Goal: Transaction & Acquisition: Purchase product/service

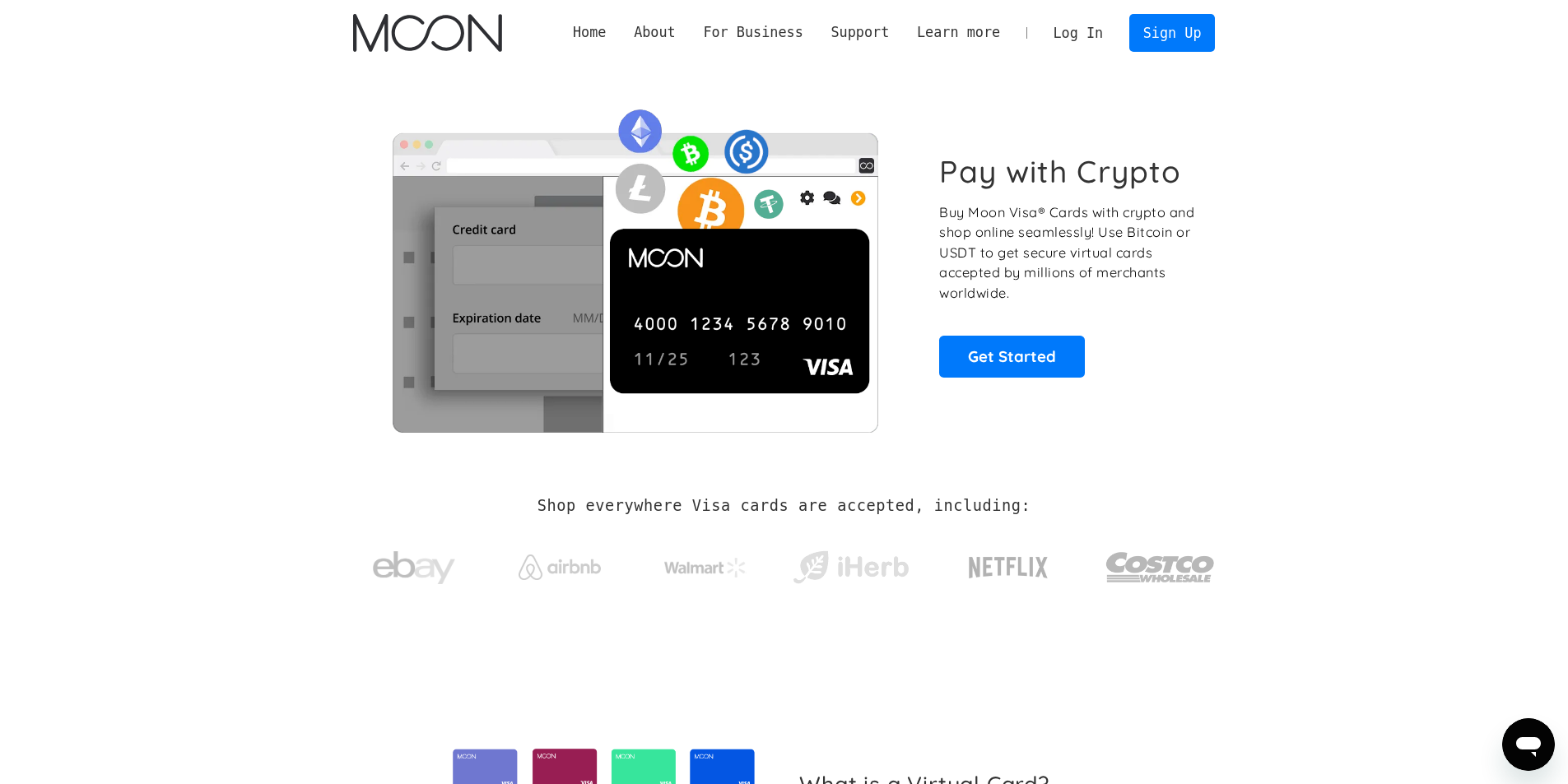
click at [1069, 33] on link "Log In" at bounding box center [1078, 33] width 78 height 36
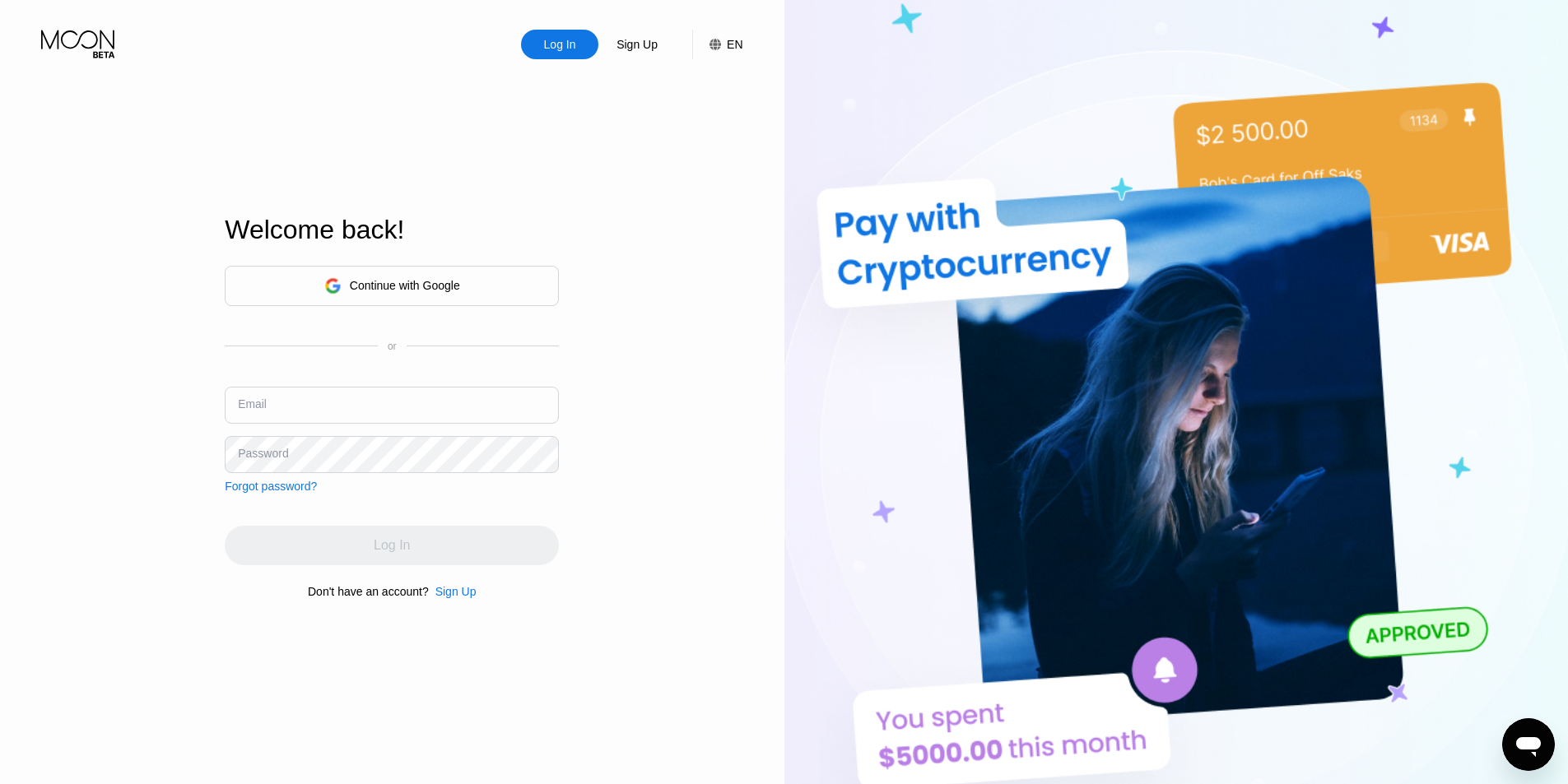
click at [269, 389] on input "text" at bounding box center [391, 405] width 334 height 37
click at [450, 598] on div "Sign Up" at bounding box center [456, 591] width 41 height 13
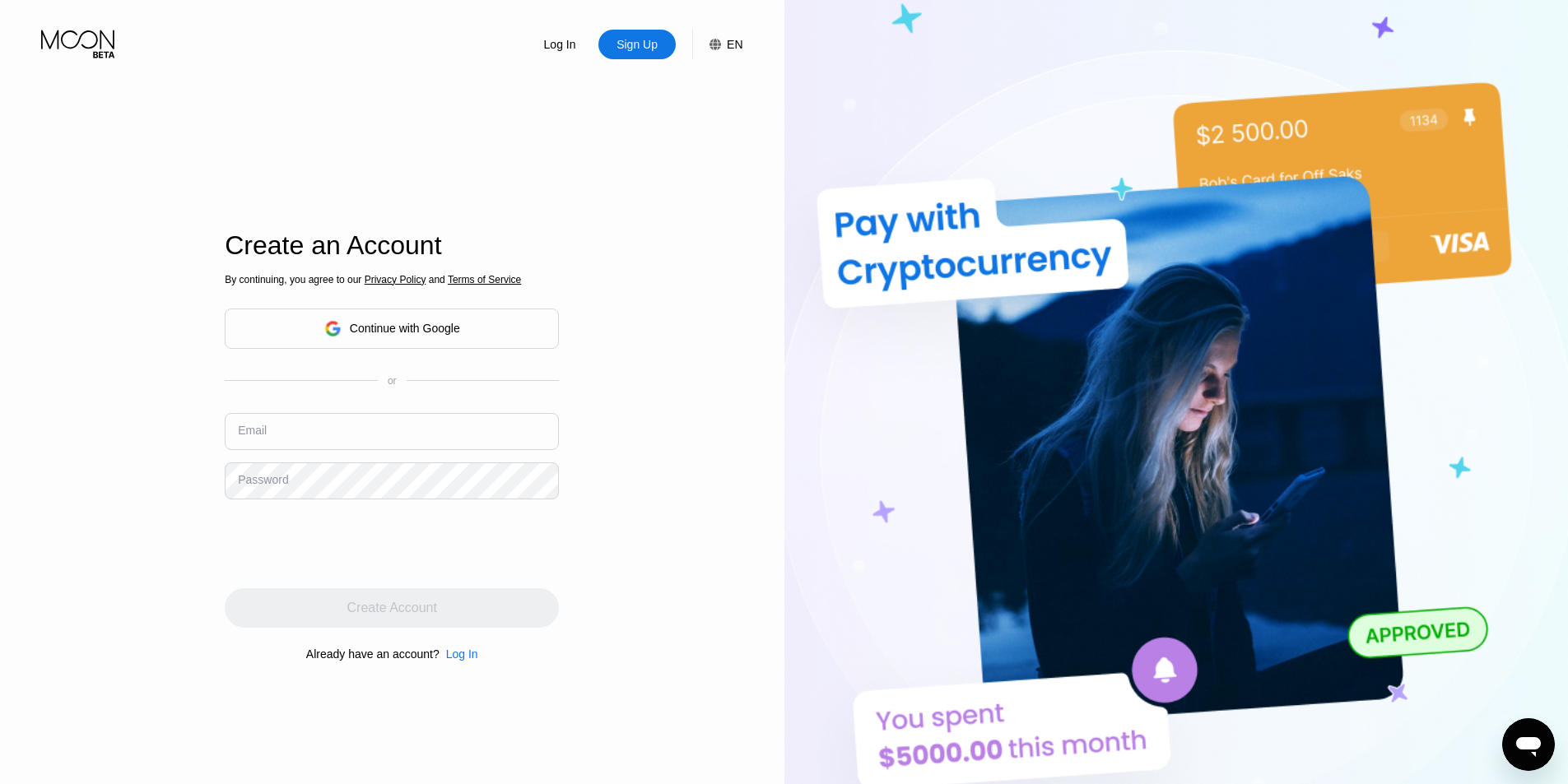
click at [300, 439] on input "text" at bounding box center [391, 431] width 334 height 37
paste input "[EMAIL_ADDRESS][DOMAIN_NAME]"
type input "[EMAIL_ADDRESS][DOMAIN_NAME]"
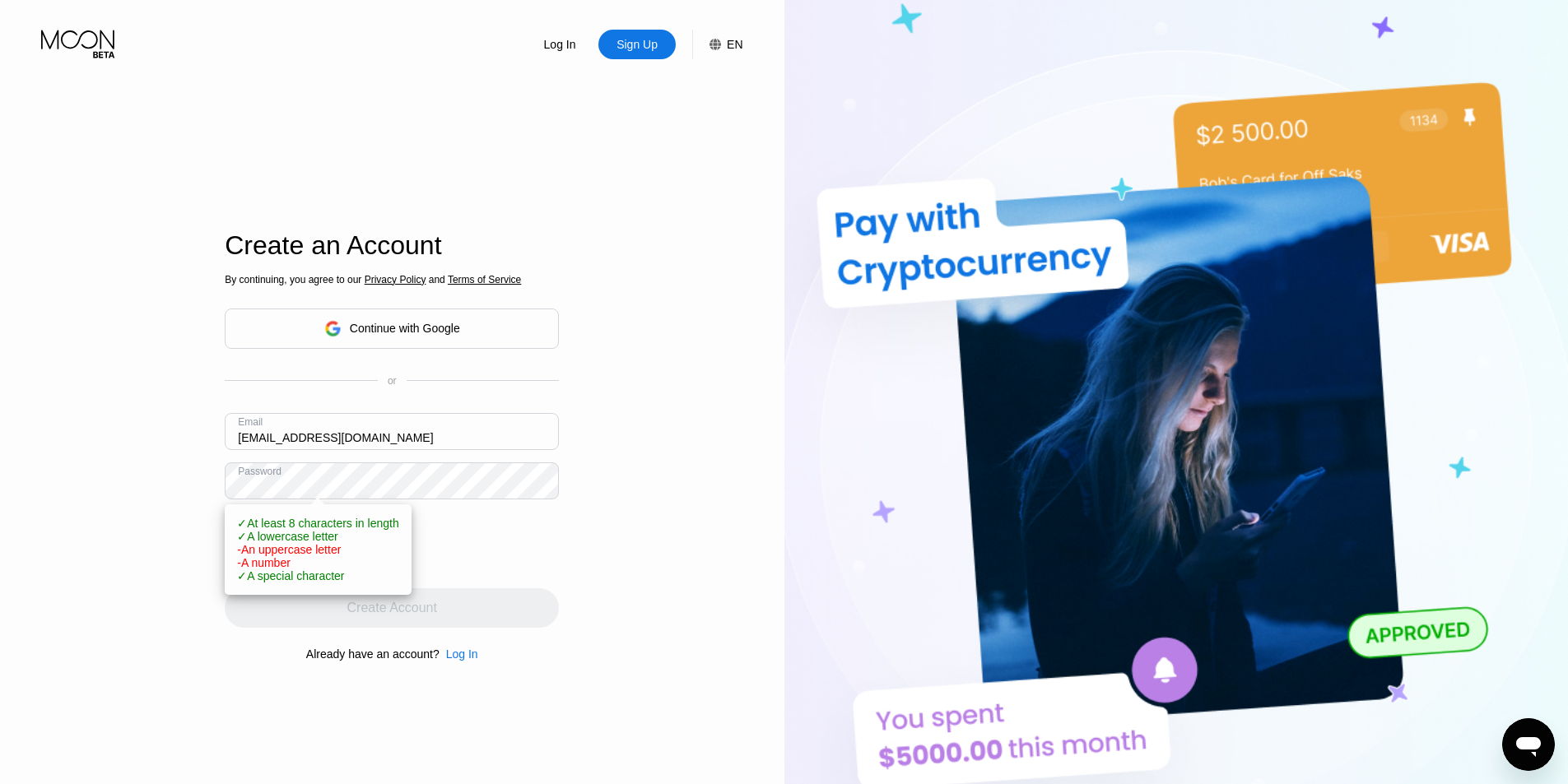
click at [256, 570] on span "- A number" at bounding box center [264, 563] width 54 height 13
click at [158, 570] on div "Log In Sign Up EN Language Select an item Save Create an Account By continuing,…" at bounding box center [392, 431] width 784 height 863
drag, startPoint x: 534, startPoint y: 549, endPoint x: 477, endPoint y: 531, distance: 59.8
click at [537, 548] on div at bounding box center [391, 544] width 334 height 64
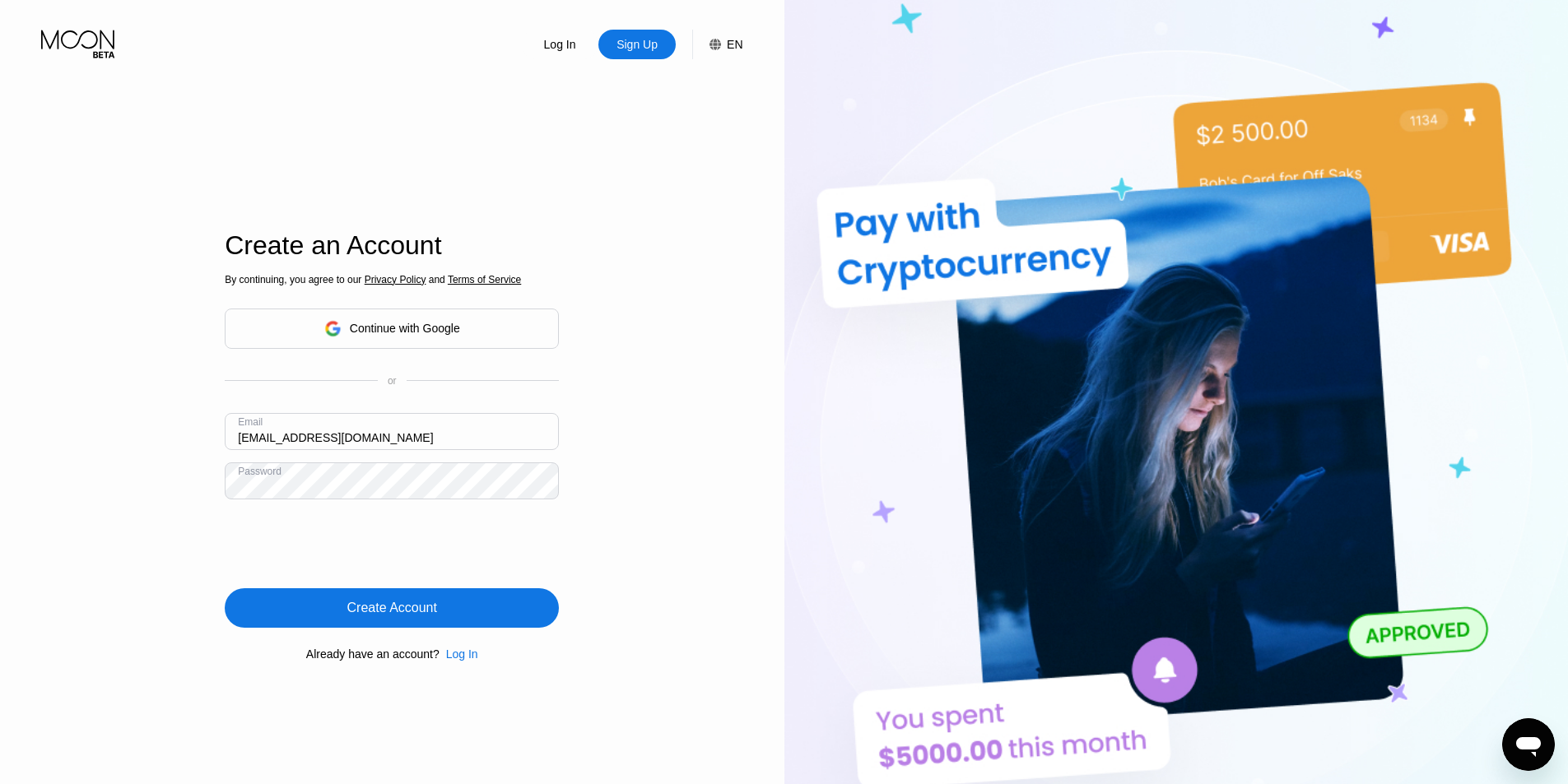
click at [251, 616] on div "Create Account" at bounding box center [391, 608] width 334 height 40
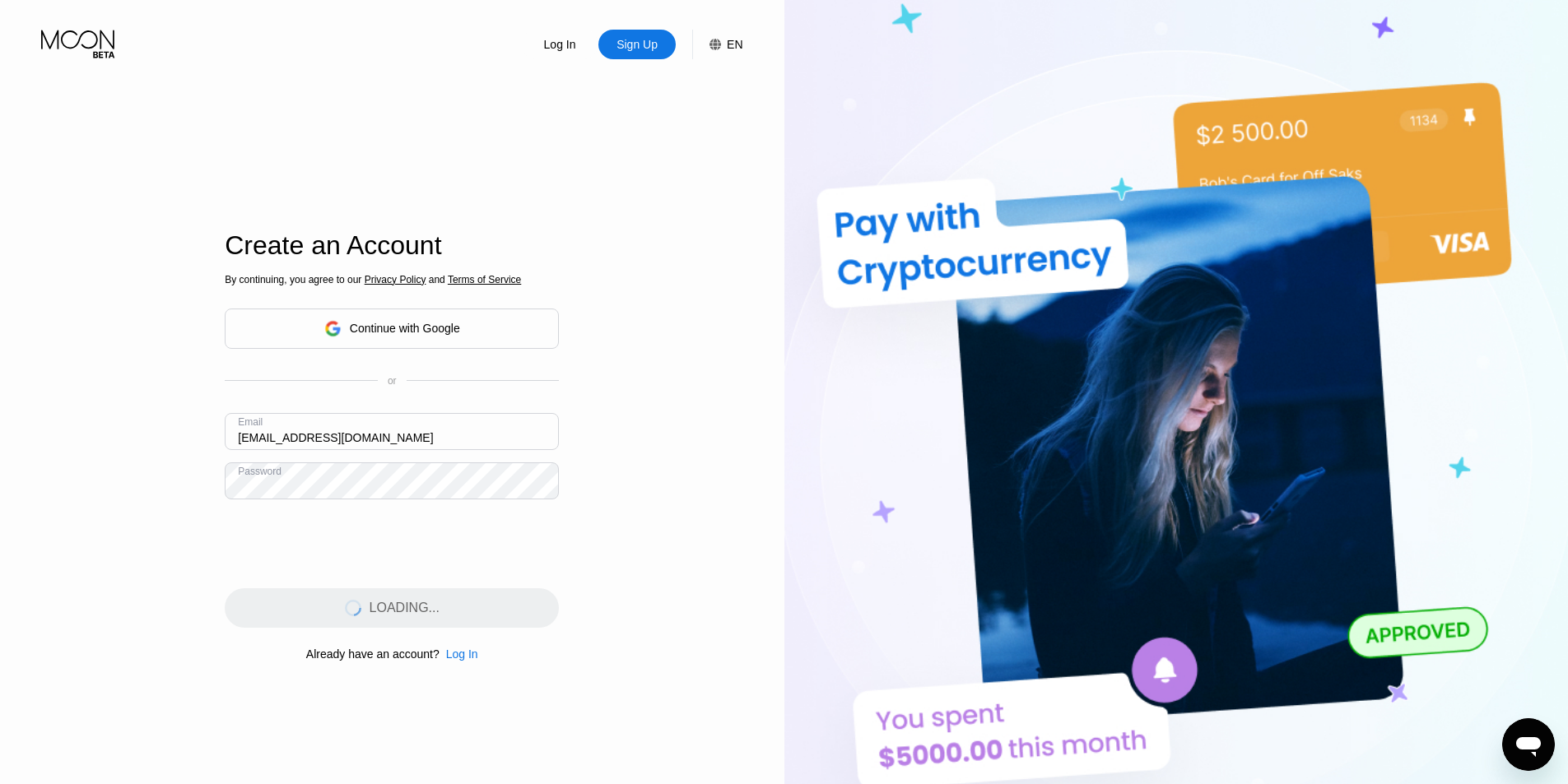
click at [407, 449] on input "[EMAIL_ADDRESS][DOMAIN_NAME]" at bounding box center [391, 431] width 334 height 37
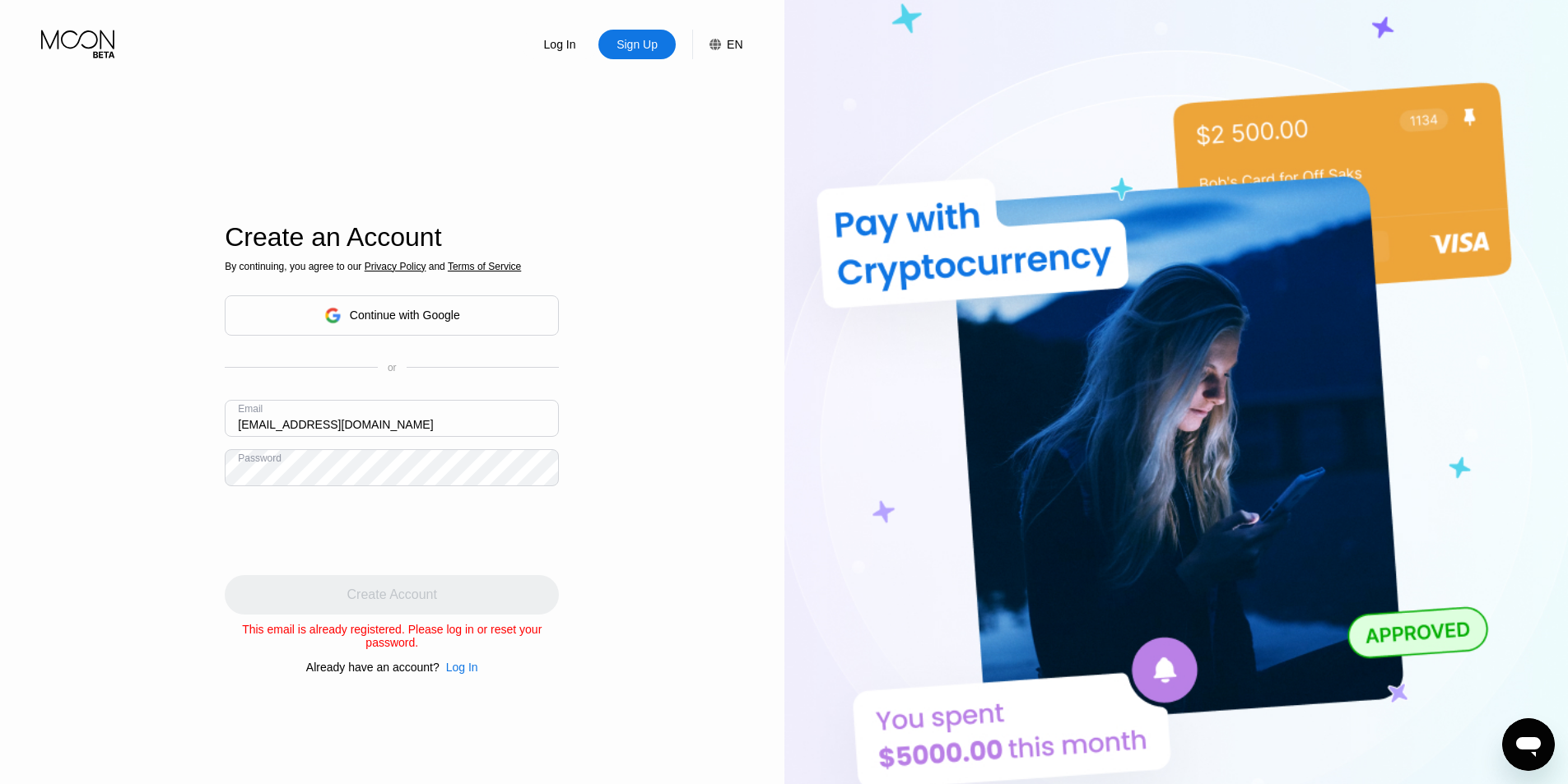
drag, startPoint x: 469, startPoint y: 671, endPoint x: 467, endPoint y: 685, distance: 14.1
click at [467, 685] on div "Create an Account By continuing, you agree to our Privacy Policy and Terms of S…" at bounding box center [391, 448] width 334 height 863
click at [461, 674] on div "Log In" at bounding box center [462, 667] width 32 height 13
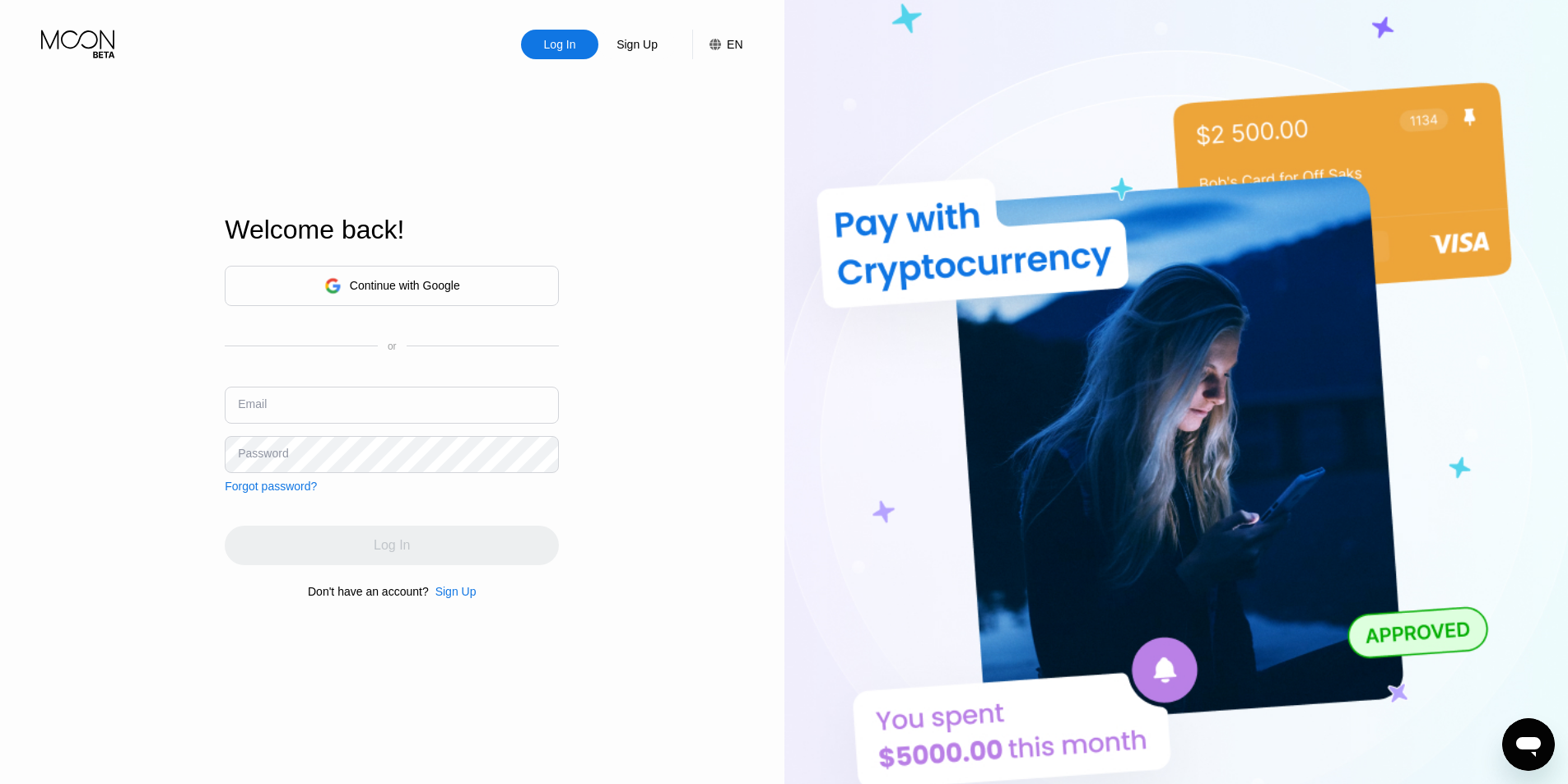
click at [353, 400] on input "text" at bounding box center [391, 405] width 334 height 37
paste input "[EMAIL_ADDRESS][DOMAIN_NAME]"
type input "[EMAIL_ADDRESS][DOMAIN_NAME]"
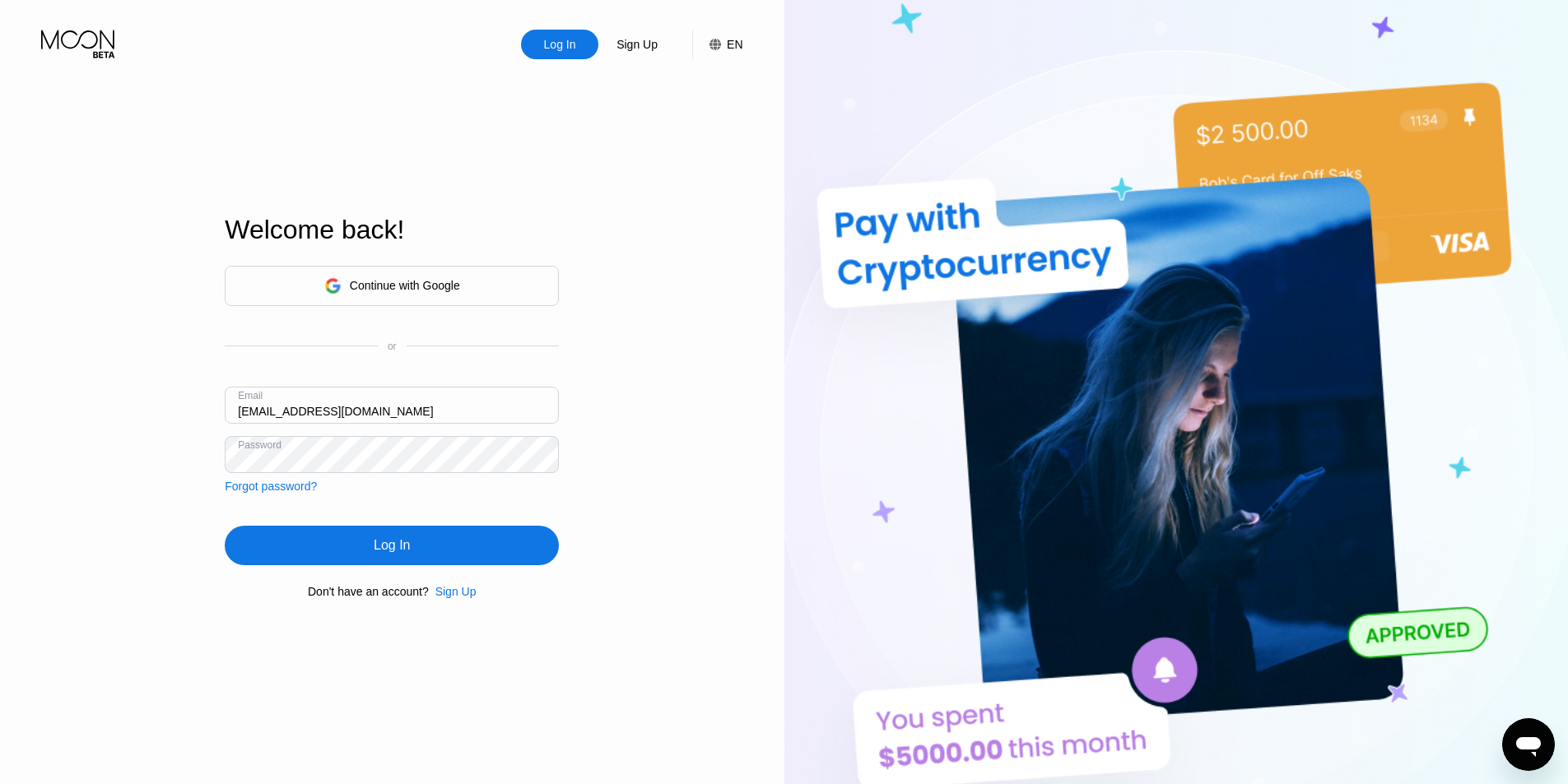
click at [426, 559] on div "Log In" at bounding box center [391, 546] width 334 height 40
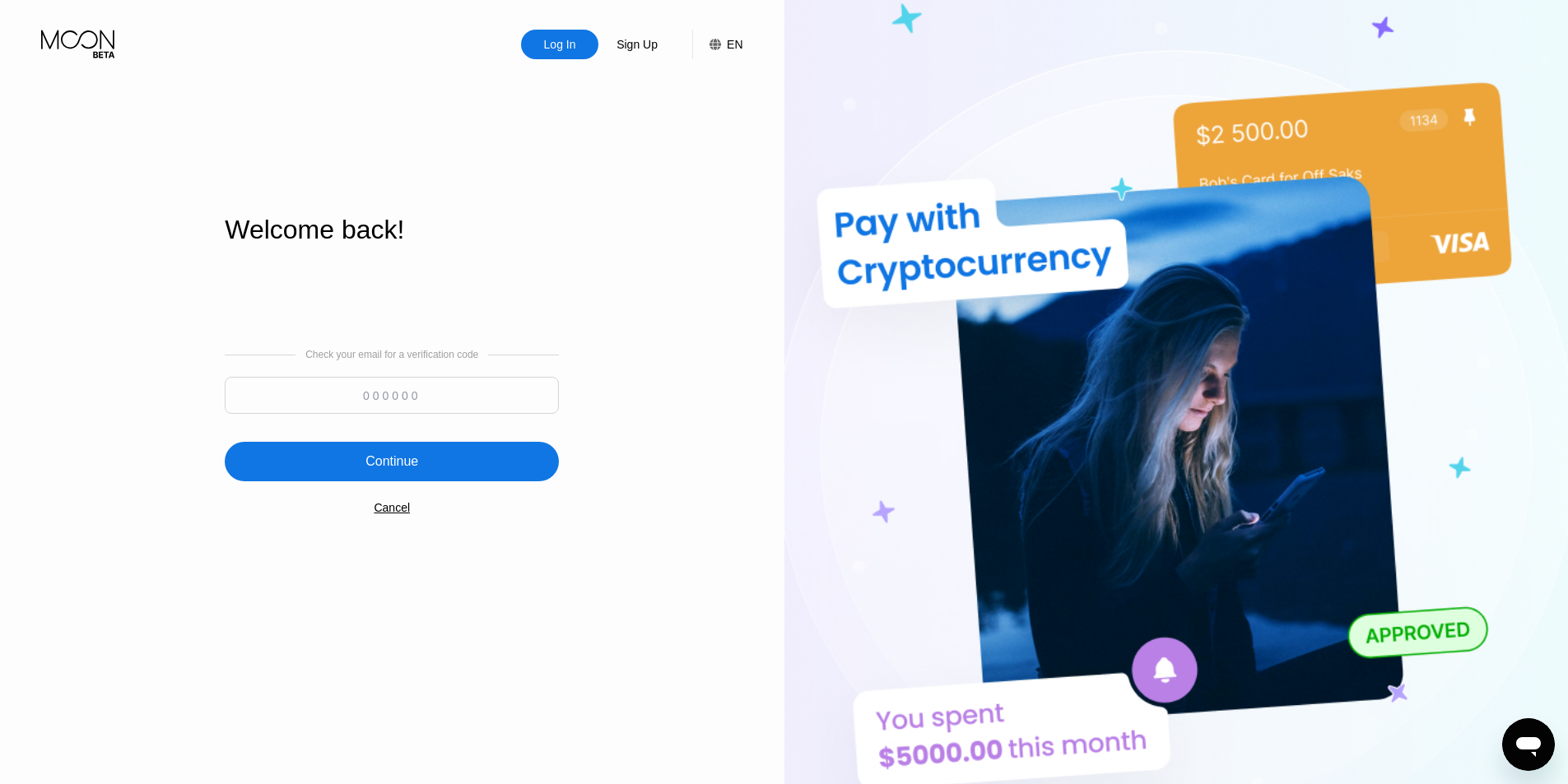
drag, startPoint x: 472, startPoint y: 369, endPoint x: 456, endPoint y: 393, distance: 28.8
click at [461, 386] on div "Check your email for a verification code" at bounding box center [391, 385] width 334 height 73
drag, startPoint x: 456, startPoint y: 393, endPoint x: 450, endPoint y: 409, distance: 17.1
click at [458, 393] on input at bounding box center [391, 395] width 334 height 37
paste input "473574"
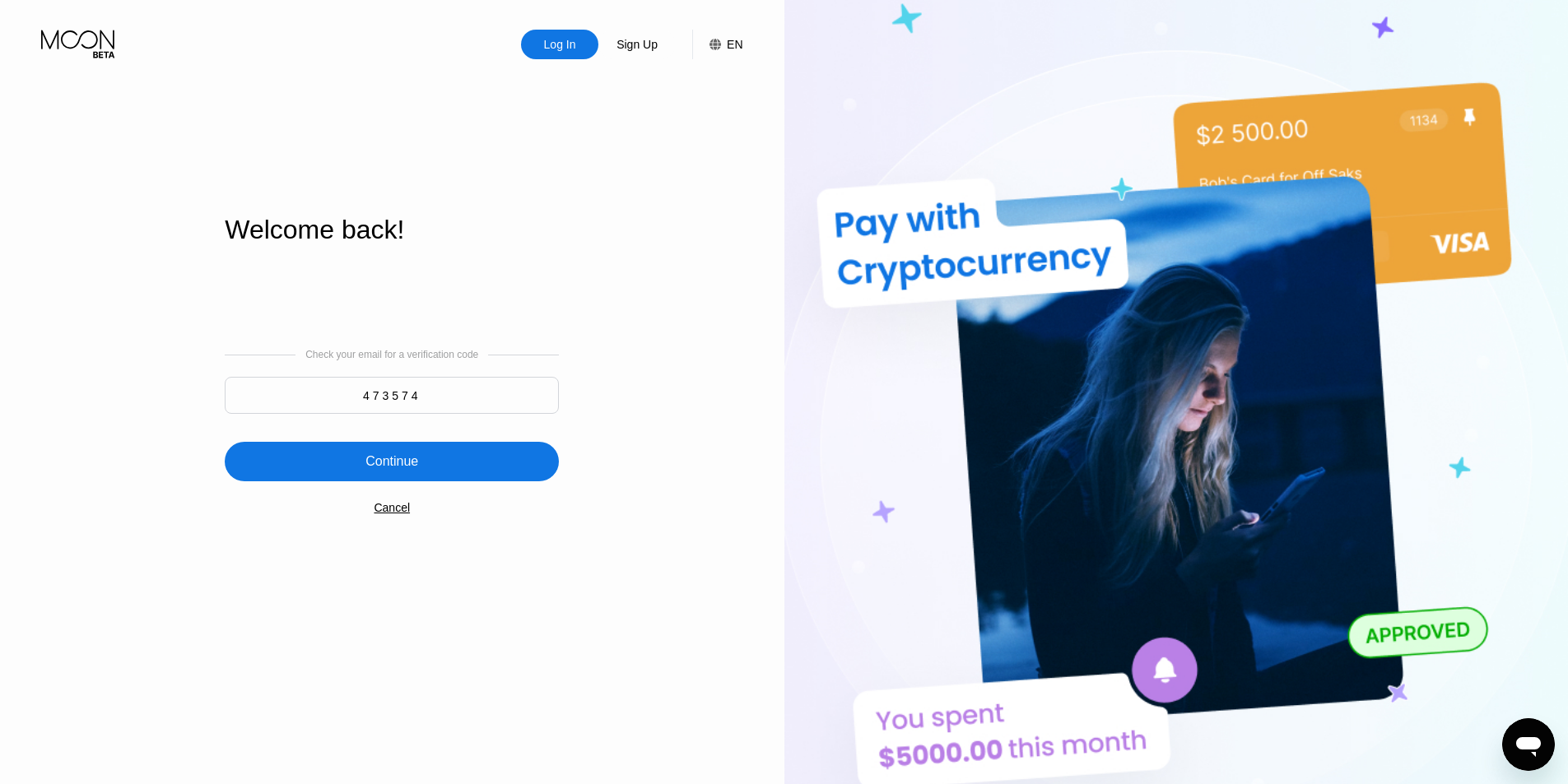
type input "473574"
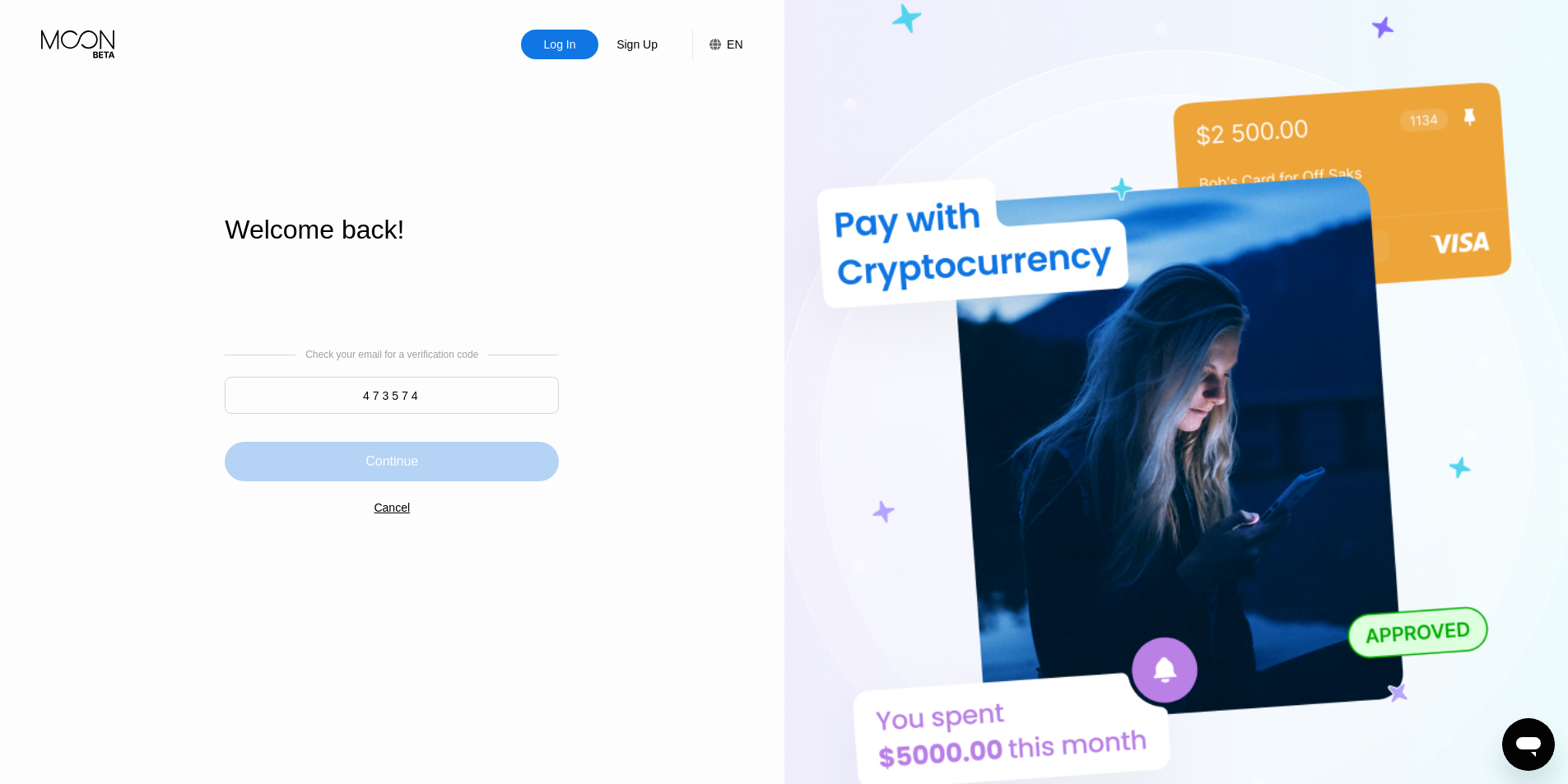
click at [442, 460] on div "Continue" at bounding box center [391, 462] width 334 height 40
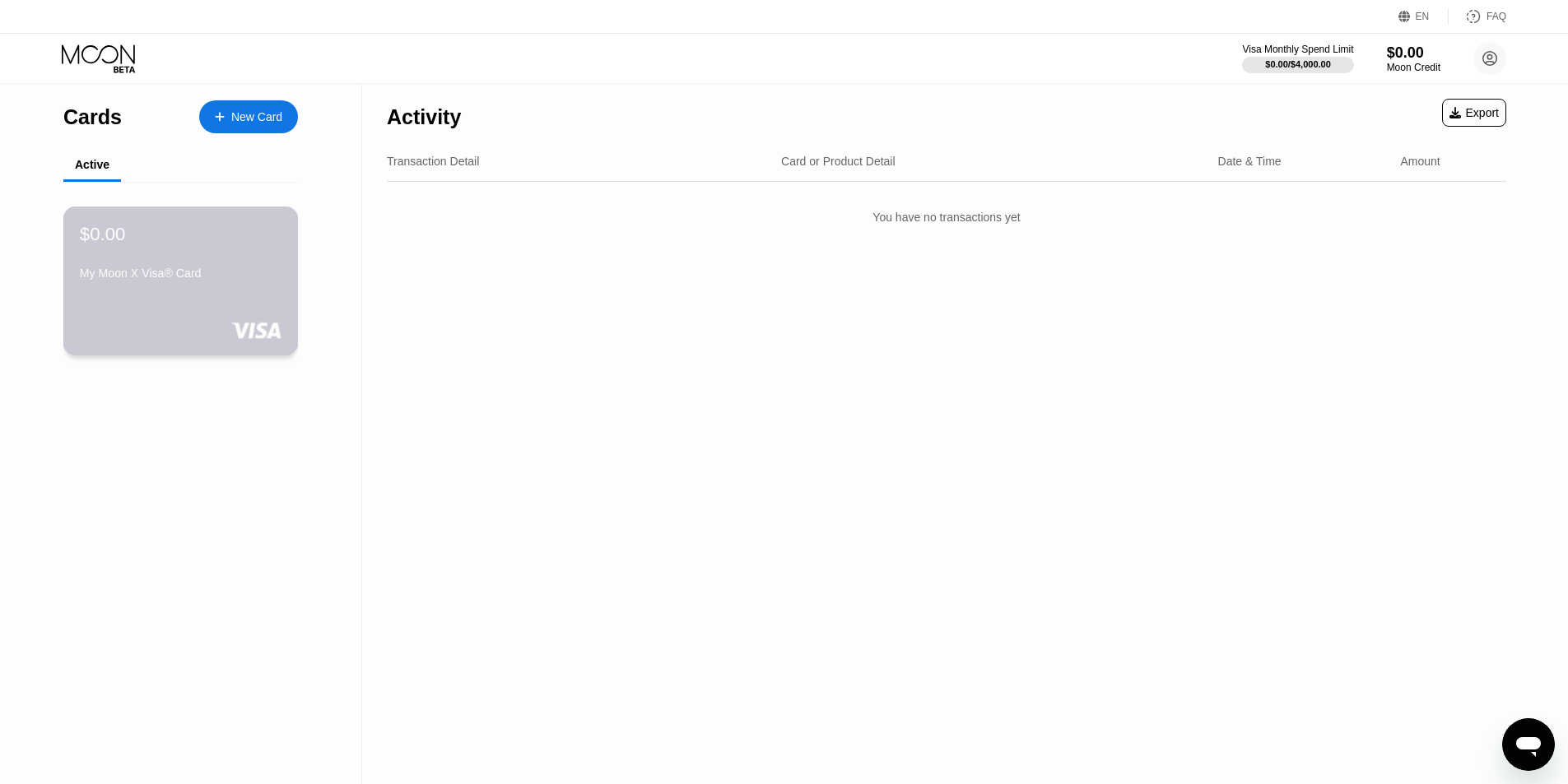
click at [185, 241] on div "$0.00" at bounding box center [181, 233] width 201 height 21
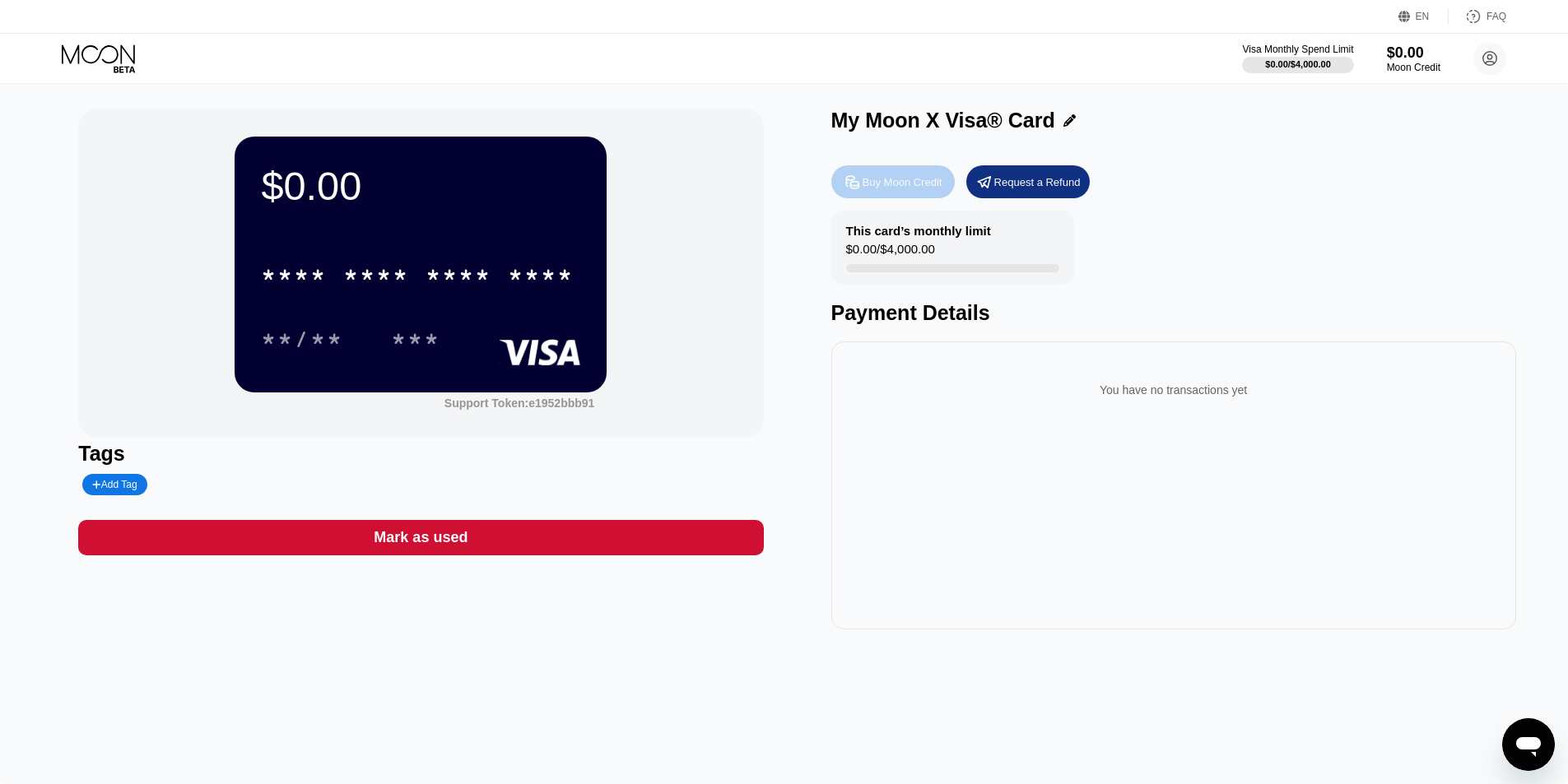
click at [869, 190] on div "Buy Moon Credit" at bounding box center [903, 183] width 80 height 14
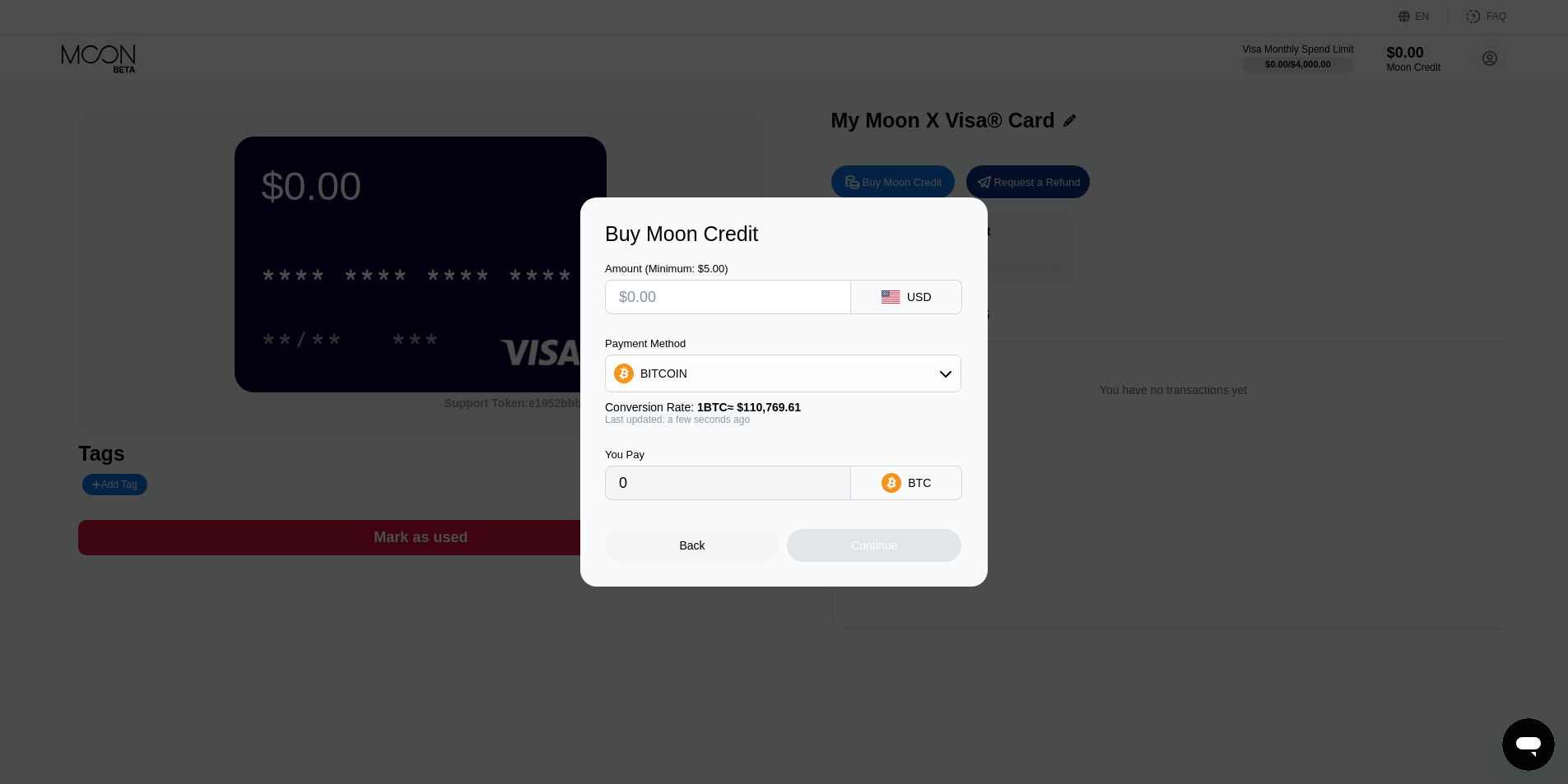
click at [892, 381] on div "BITCOIN" at bounding box center [783, 373] width 355 height 33
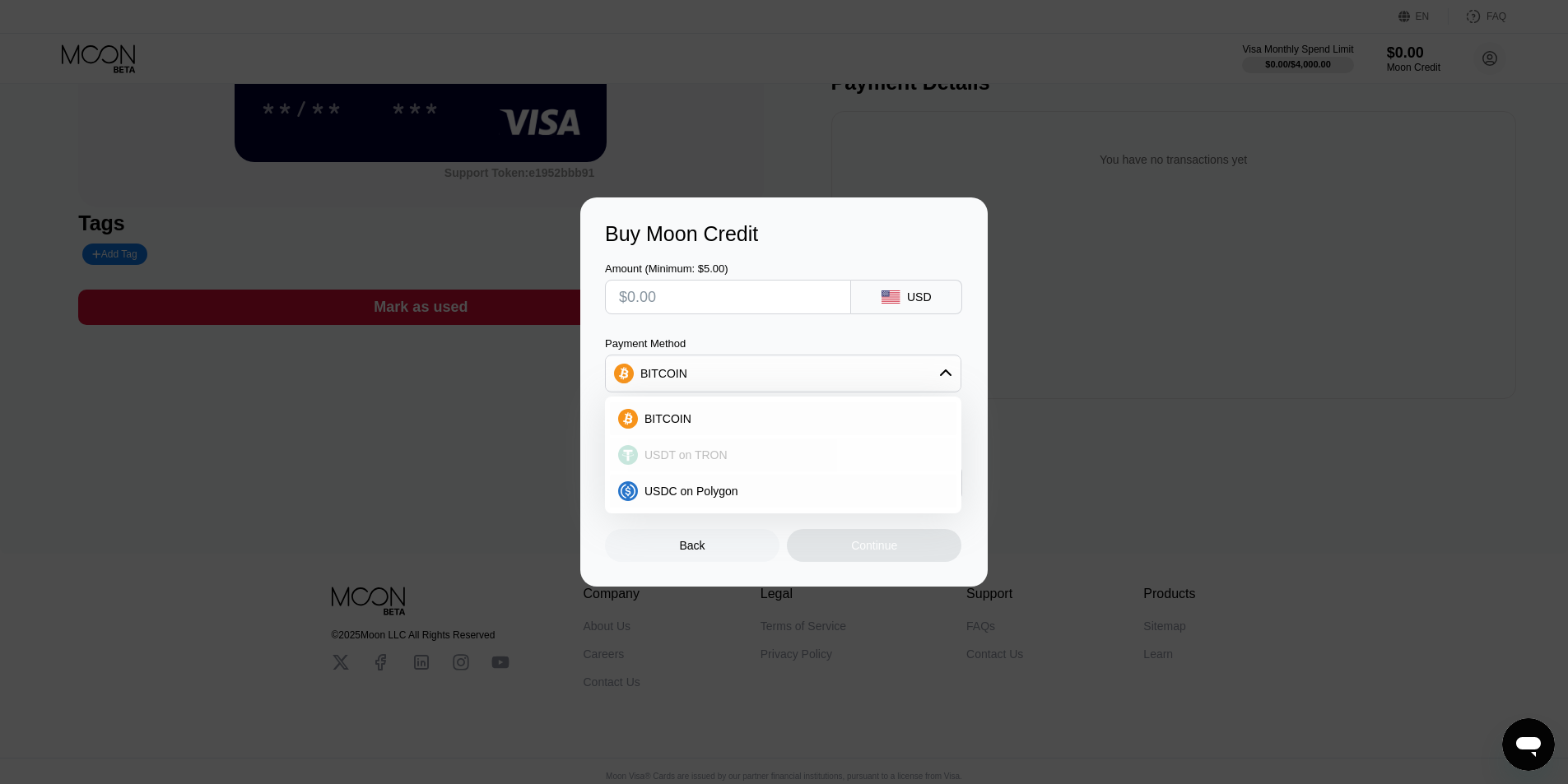
scroll to position [252, 0]
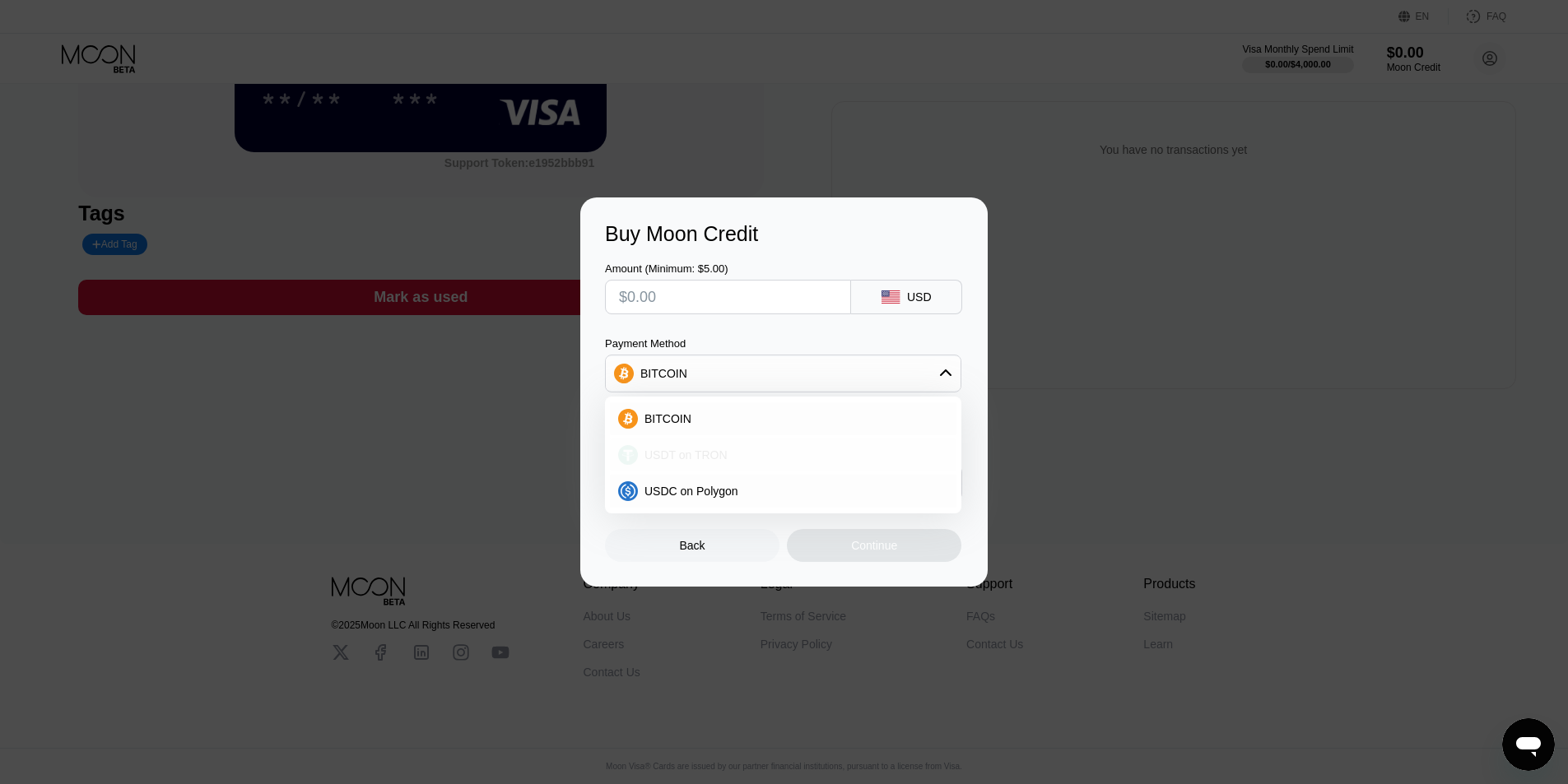
click at [747, 465] on div "USDT on TRON" at bounding box center [783, 455] width 346 height 33
type input "0.00"
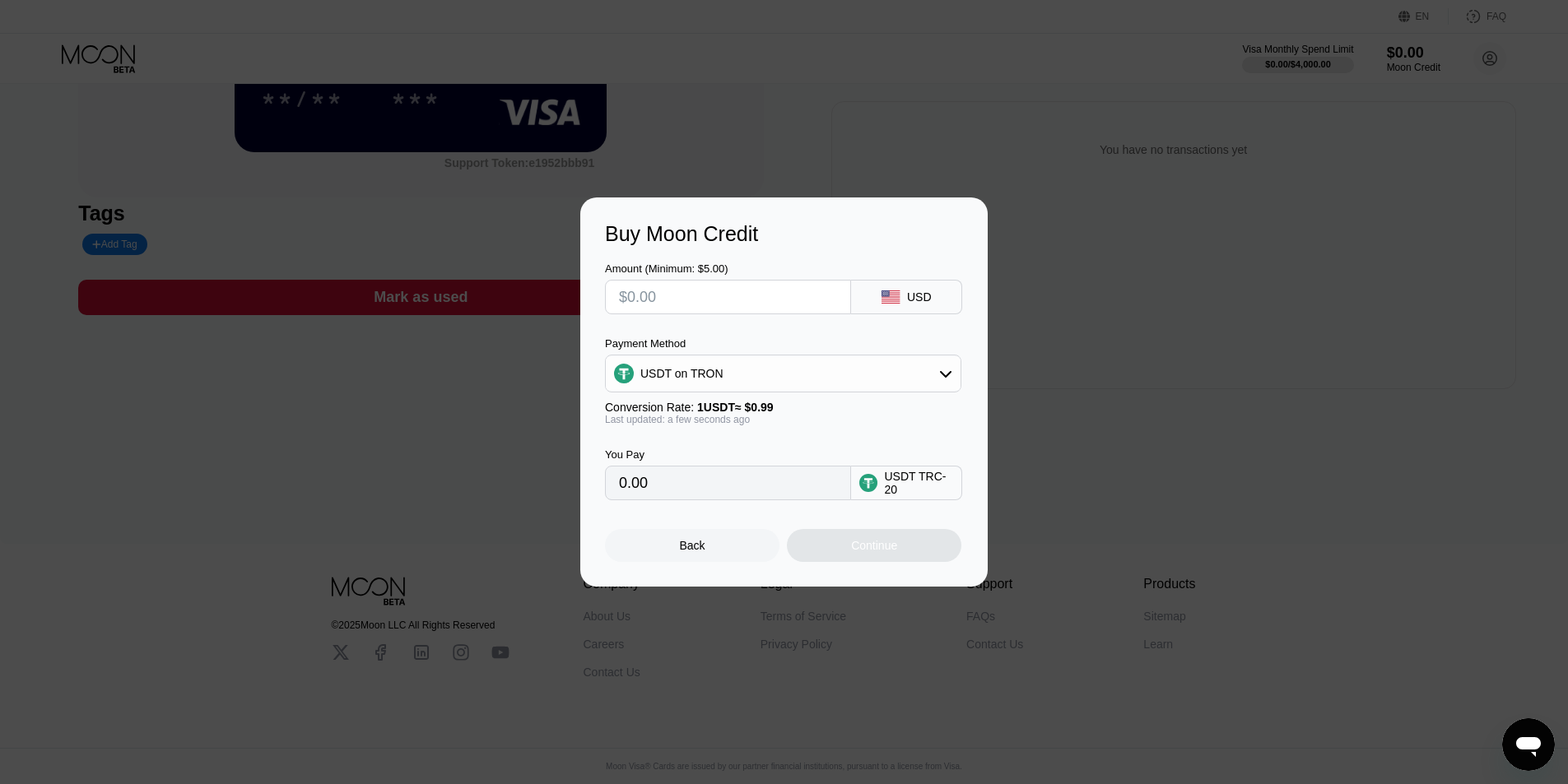
click at [751, 311] on input "text" at bounding box center [728, 296] width 218 height 33
type input "$5"
type input "5.05"
type input "$5"
click at [939, 417] on div "Last updated: a few seconds ago" at bounding box center [783, 420] width 356 height 12
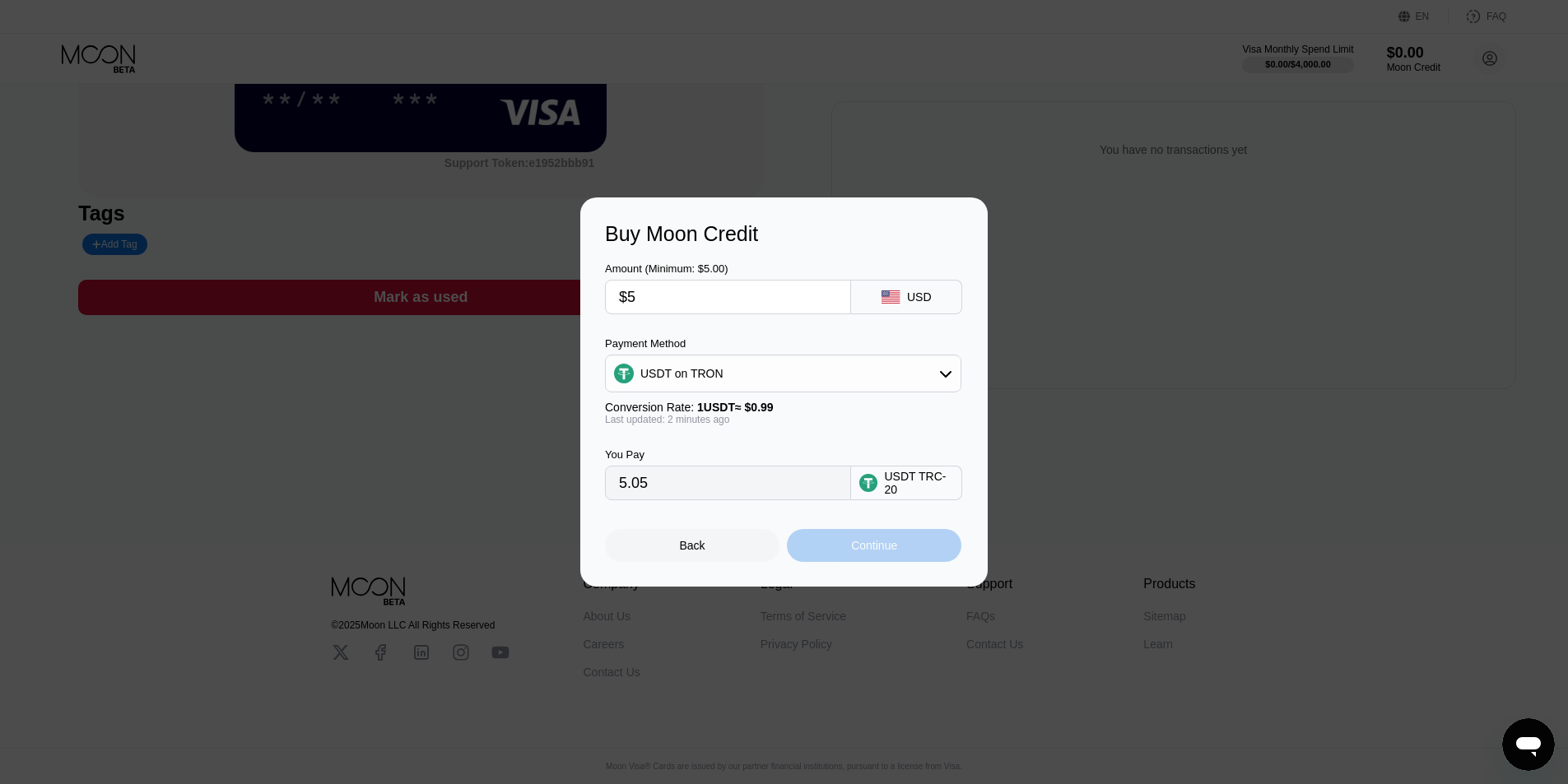
click at [894, 553] on div "Continue" at bounding box center [874, 546] width 46 height 13
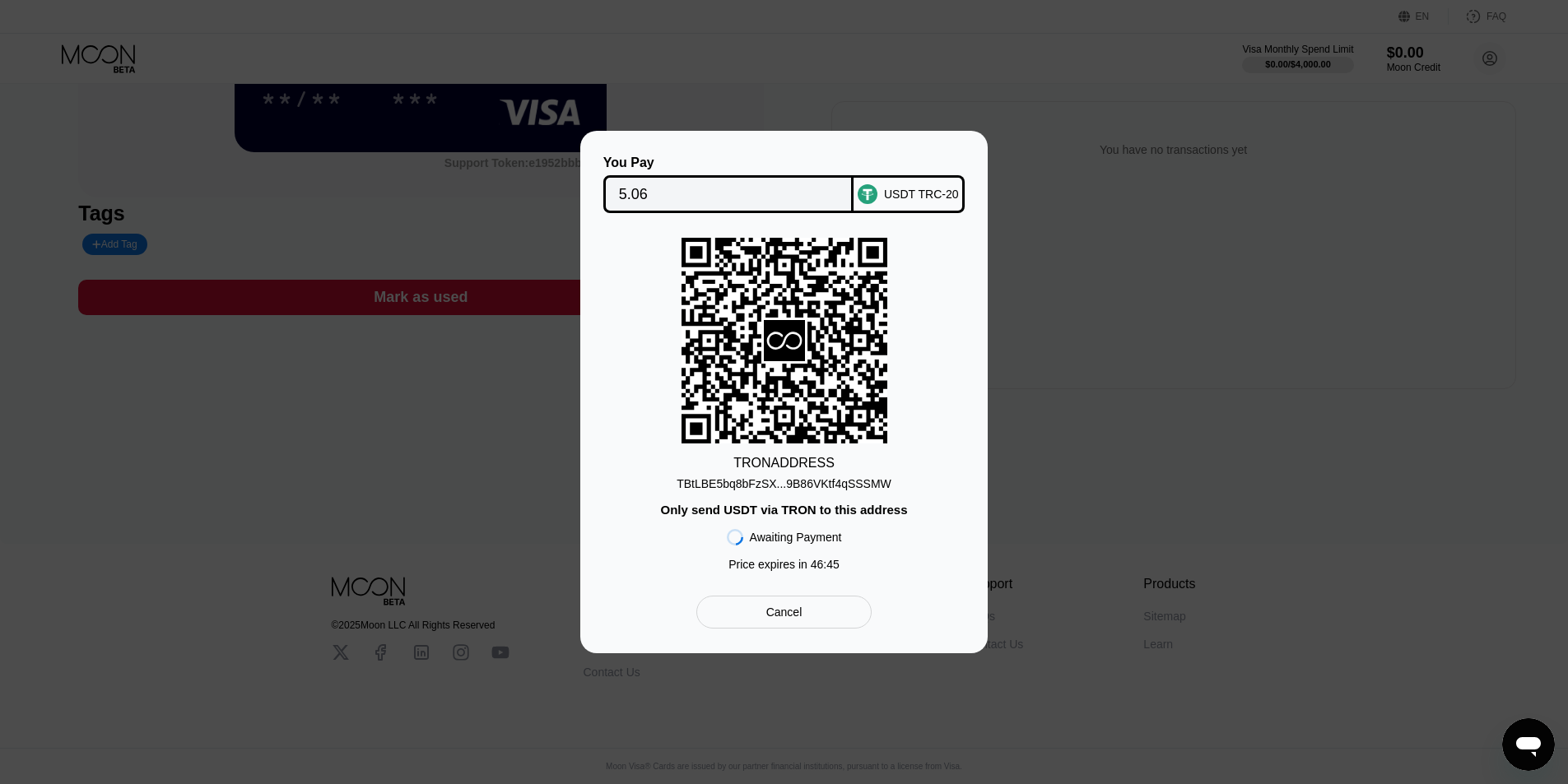
click at [804, 478] on div "TBtLBE5bq8bFzSX...9B86VKtf4qSSSMW" at bounding box center [783, 484] width 214 height 13
click at [860, 176] on div "USDT TRC-20" at bounding box center [909, 195] width 111 height 38
click at [872, 185] on circle at bounding box center [868, 195] width 20 height 20
drag, startPoint x: 827, startPoint y: 628, endPoint x: 816, endPoint y: 618, distance: 14.9
click at [824, 627] on div "Cancel" at bounding box center [784, 611] width 176 height 33
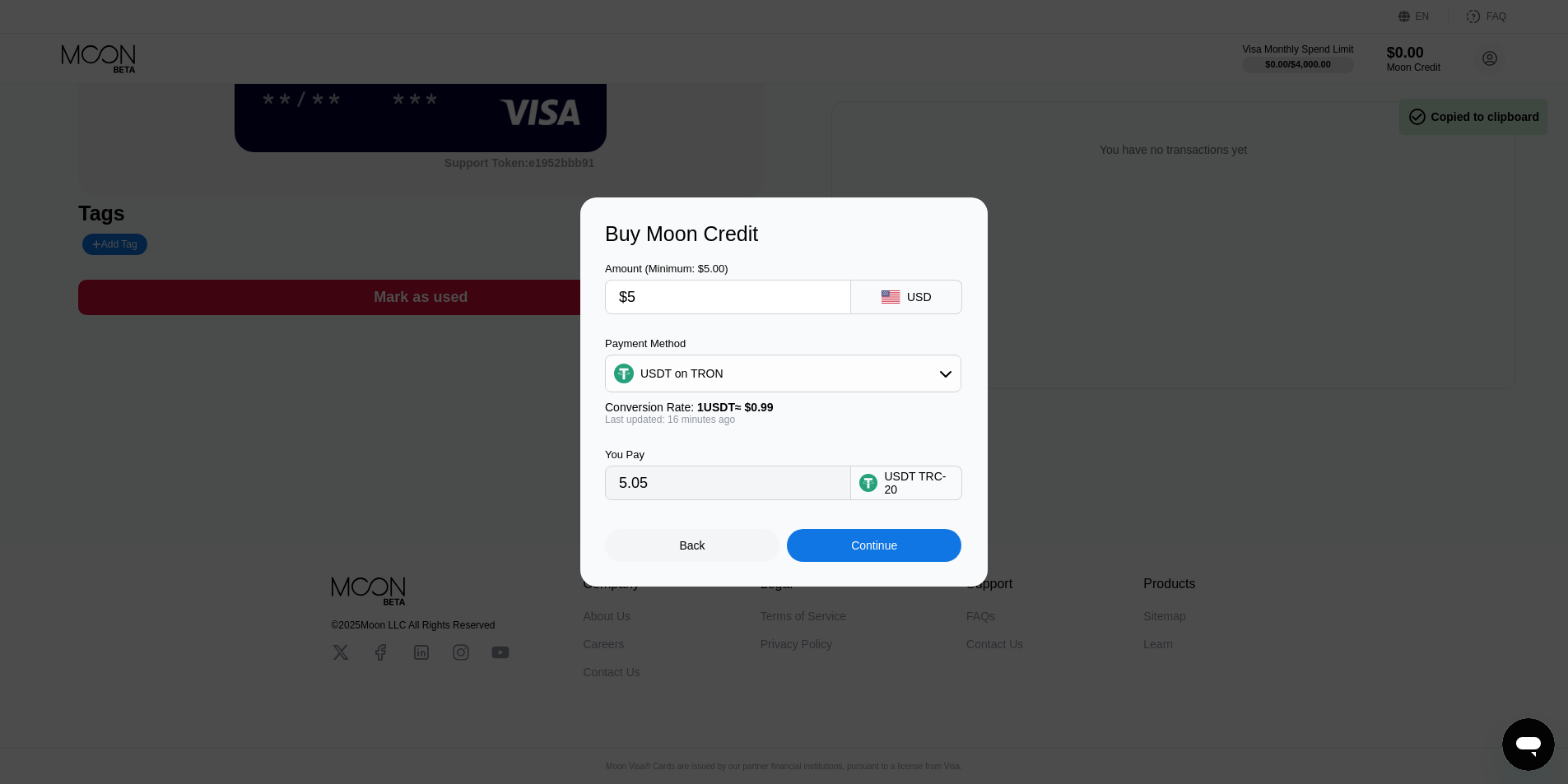
click at [847, 384] on div "USDT on TRON" at bounding box center [783, 373] width 355 height 33
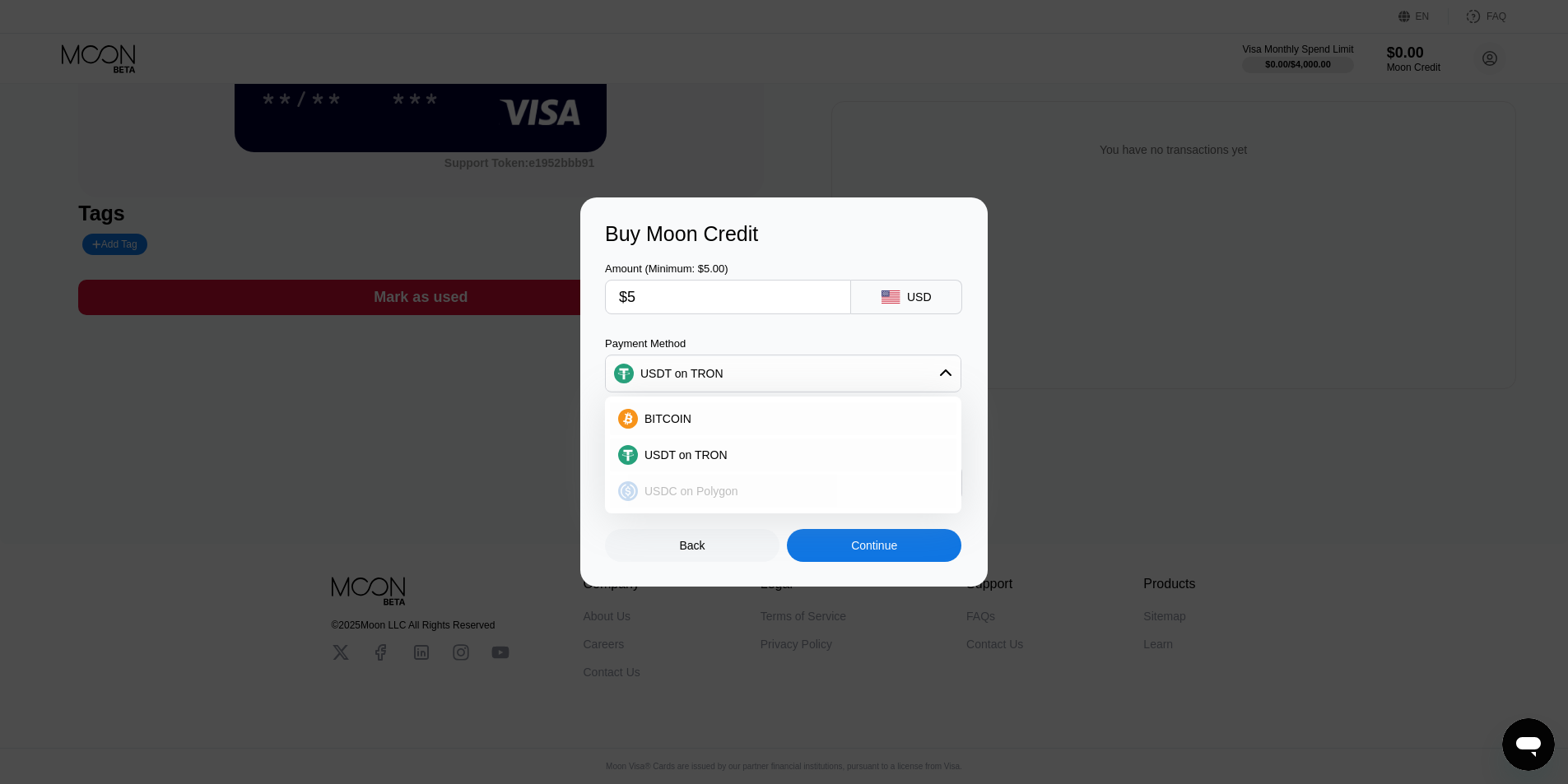
click at [686, 487] on div "USDC on Polygon" at bounding box center [783, 491] width 346 height 33
type input "5.00000000"
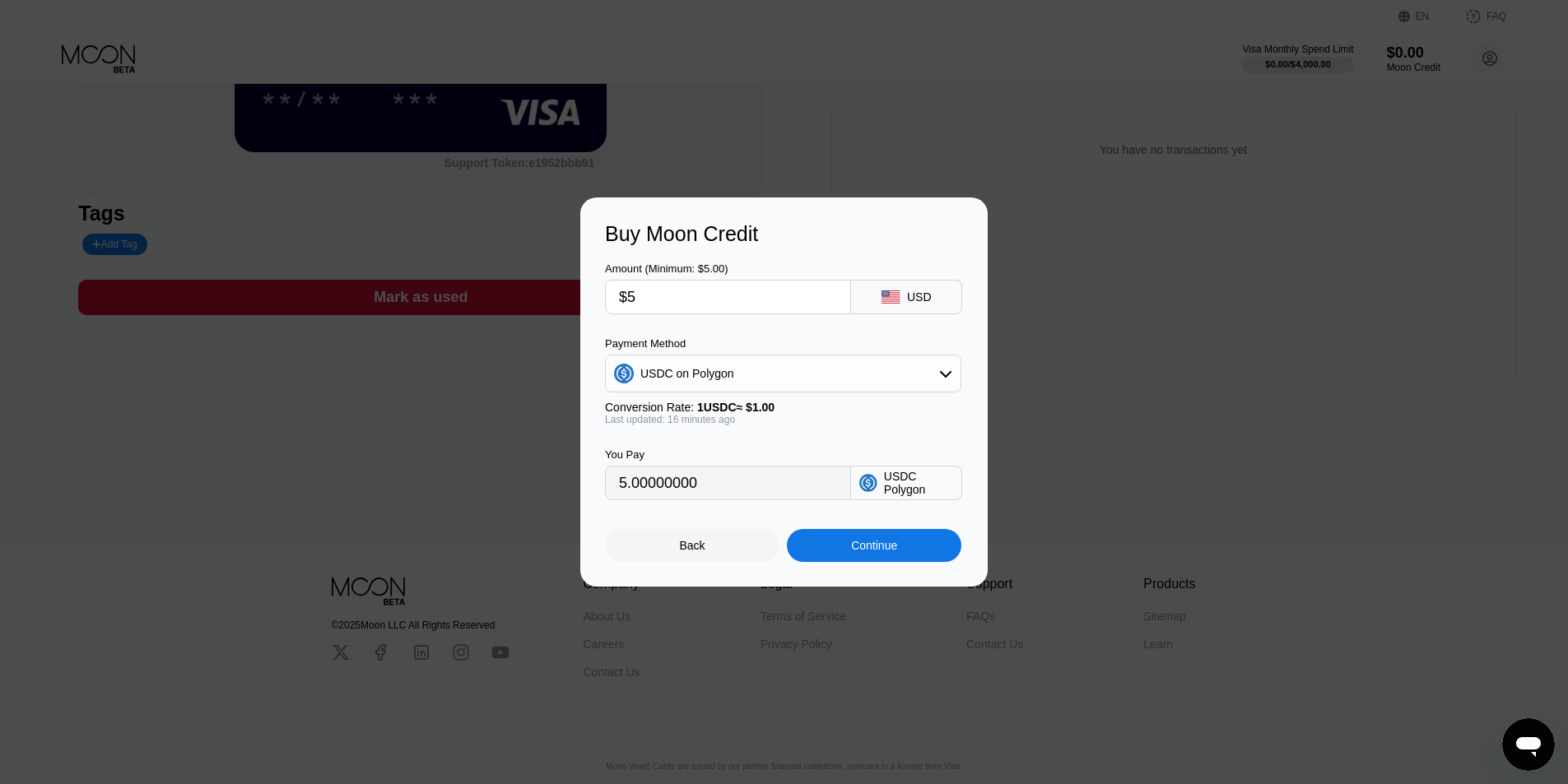
click at [916, 560] on div "Continue" at bounding box center [874, 546] width 175 height 33
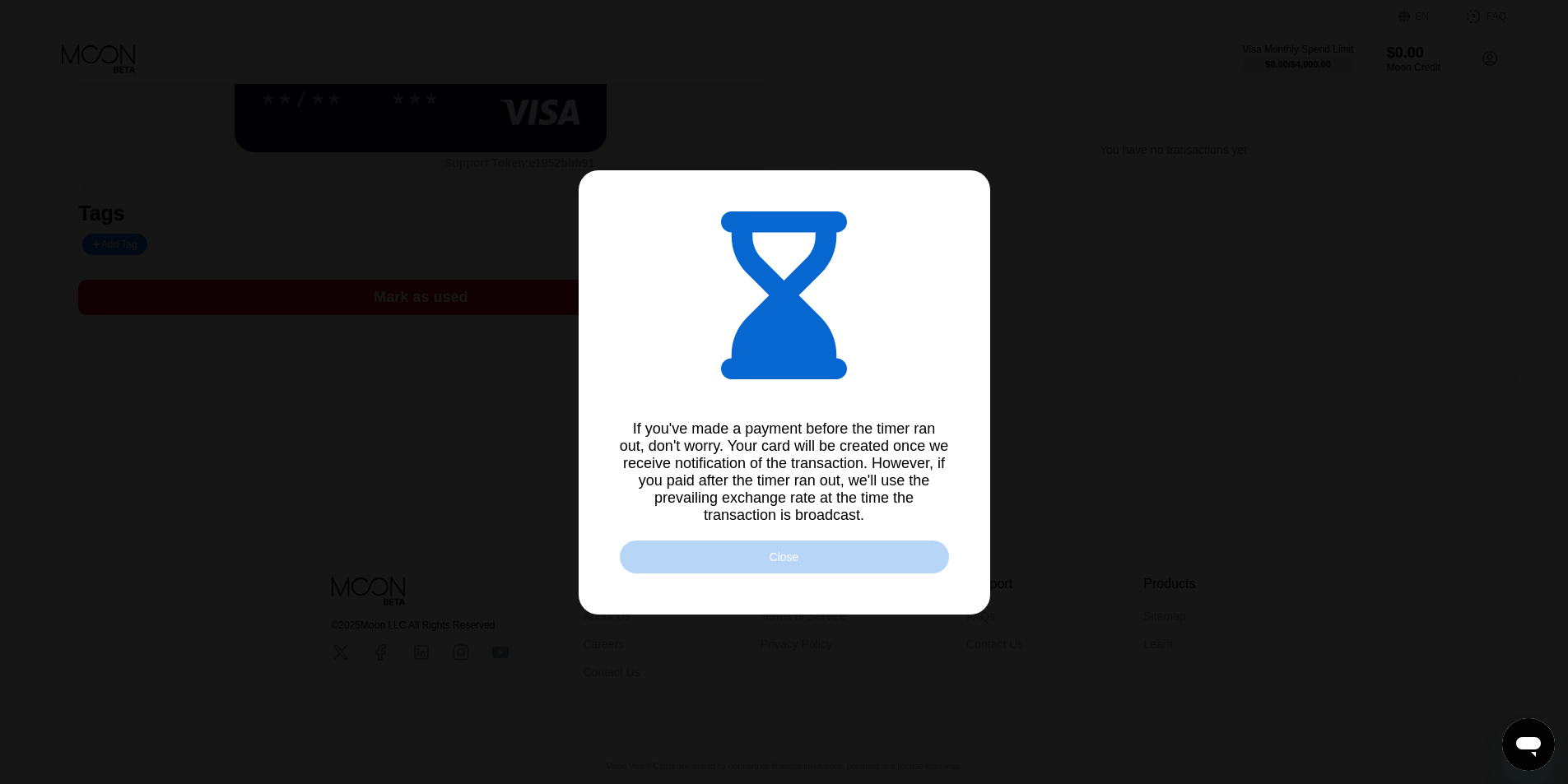
click at [823, 567] on div "Close" at bounding box center [784, 557] width 329 height 33
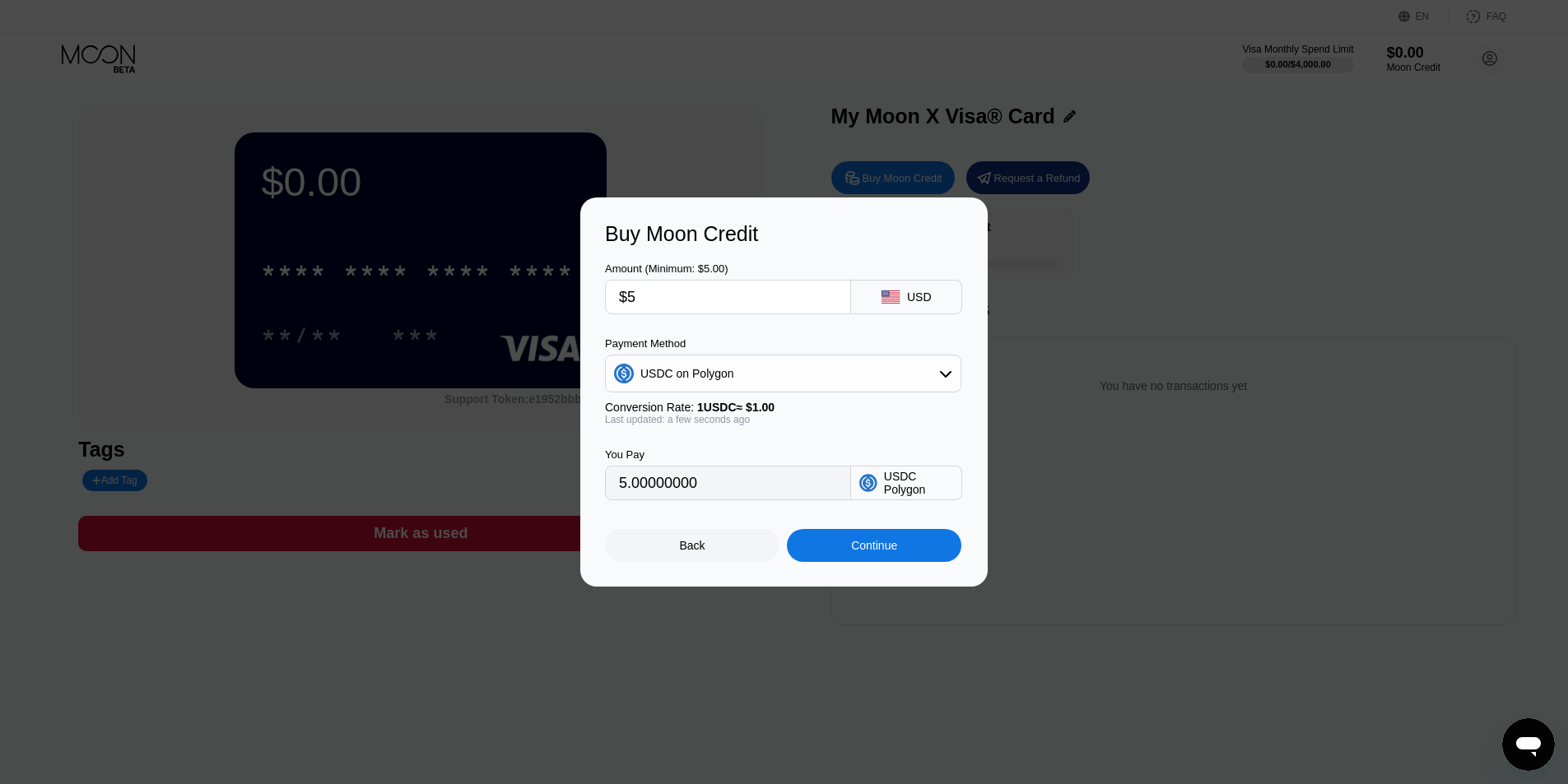
scroll to position [0, 0]
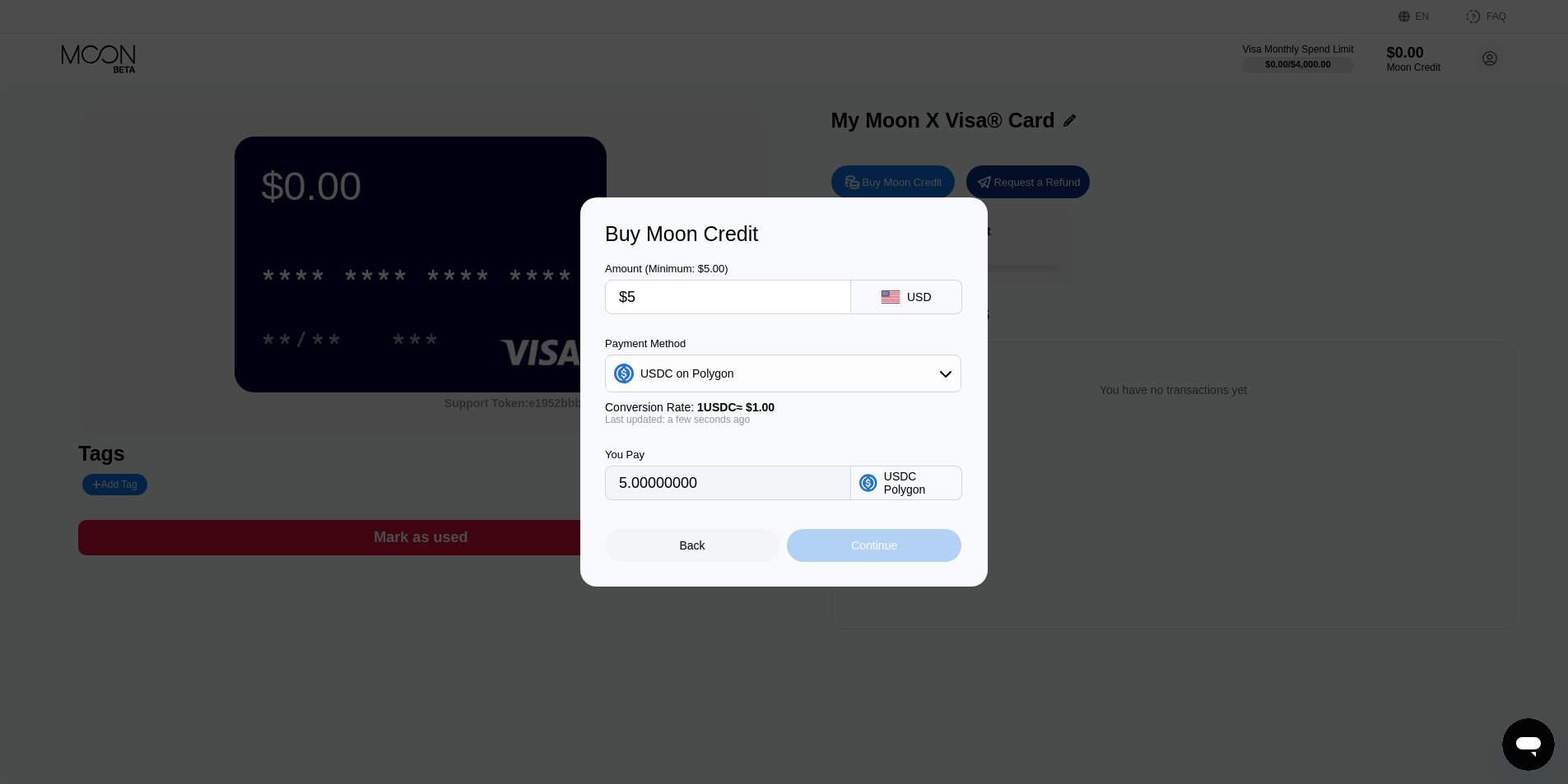
click at [870, 553] on div "Continue" at bounding box center [874, 546] width 46 height 13
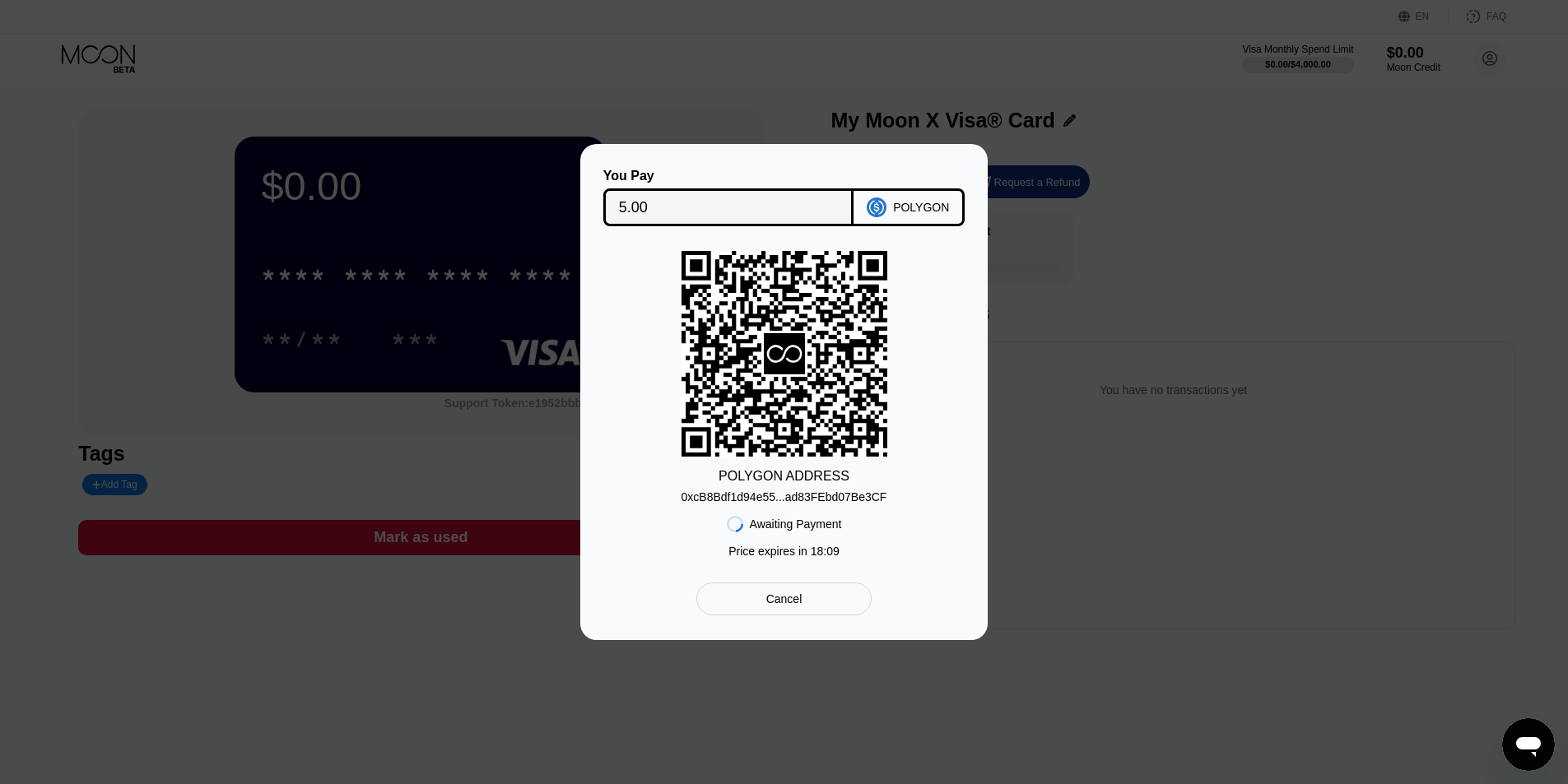
click at [893, 196] on div "POLYGON" at bounding box center [909, 207] width 111 height 38
click at [1030, 250] on div "You Pay 5.00 POLYGON POLYGON ADDRESS 0xcB8Bdf1d94e55...ad83FEbd07Be3CF Awaiting…" at bounding box center [784, 392] width 1568 height 497
click at [822, 621] on div "You Pay 5.00 POLYGON POLYGON ADDRESS 0xcB8Bdf1d94e55...ad83FEbd07Be3CF Awaiting…" at bounding box center [784, 392] width 407 height 497
click at [817, 608] on div "Cancel" at bounding box center [784, 598] width 176 height 33
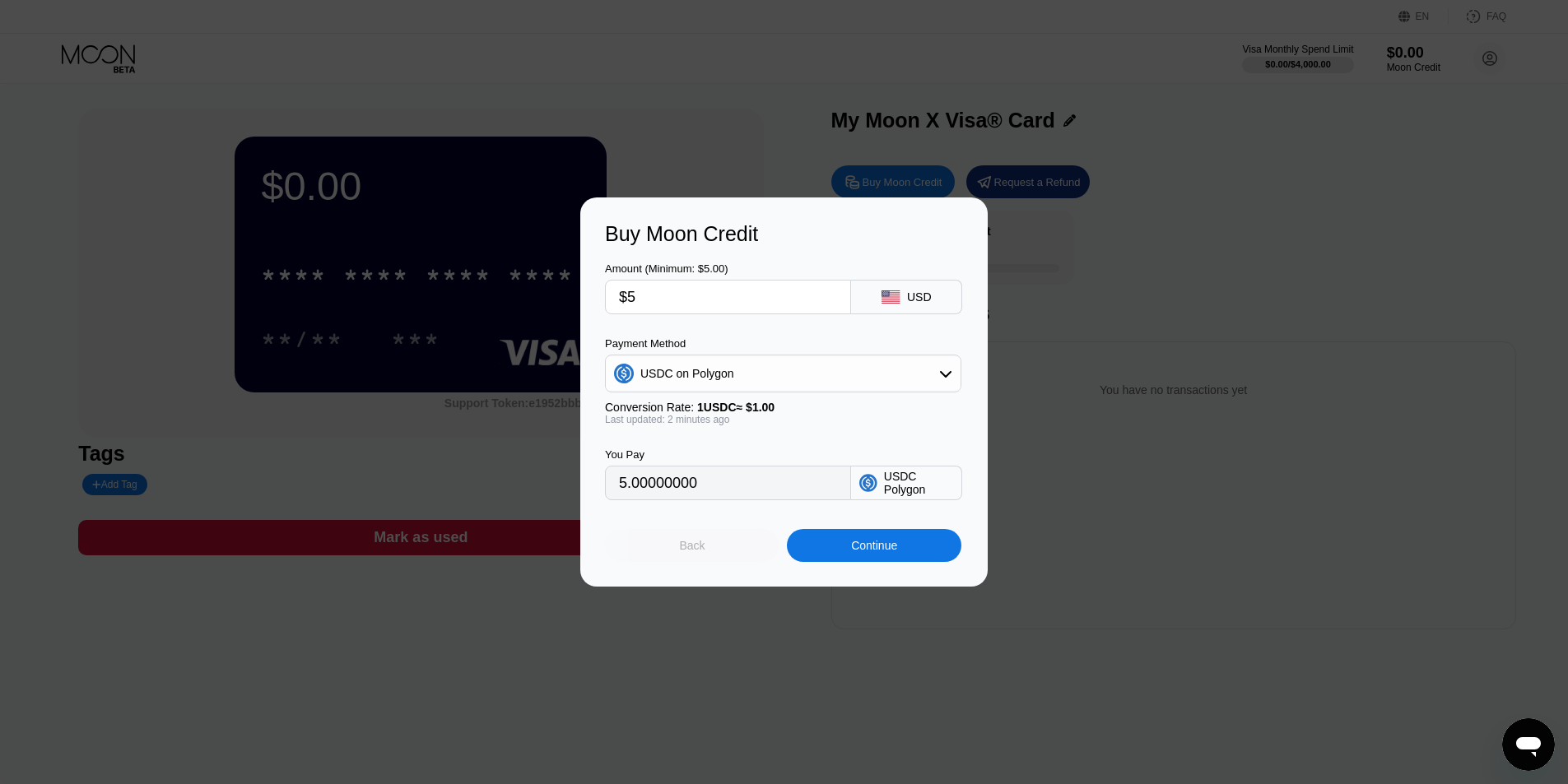
click at [748, 557] on div "Back" at bounding box center [692, 546] width 175 height 33
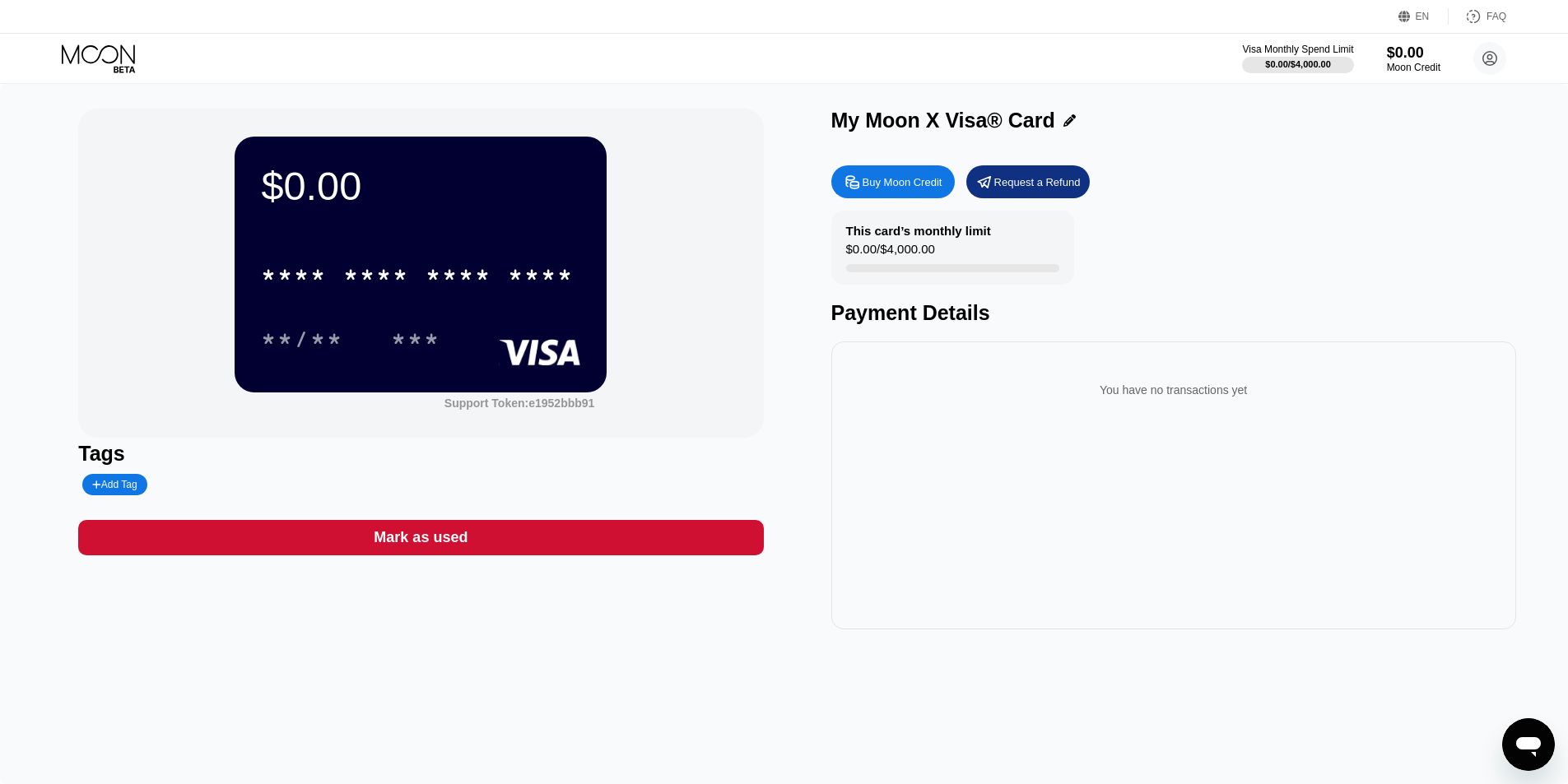
click at [917, 186] on div "Buy Moon Credit" at bounding box center [903, 183] width 80 height 14
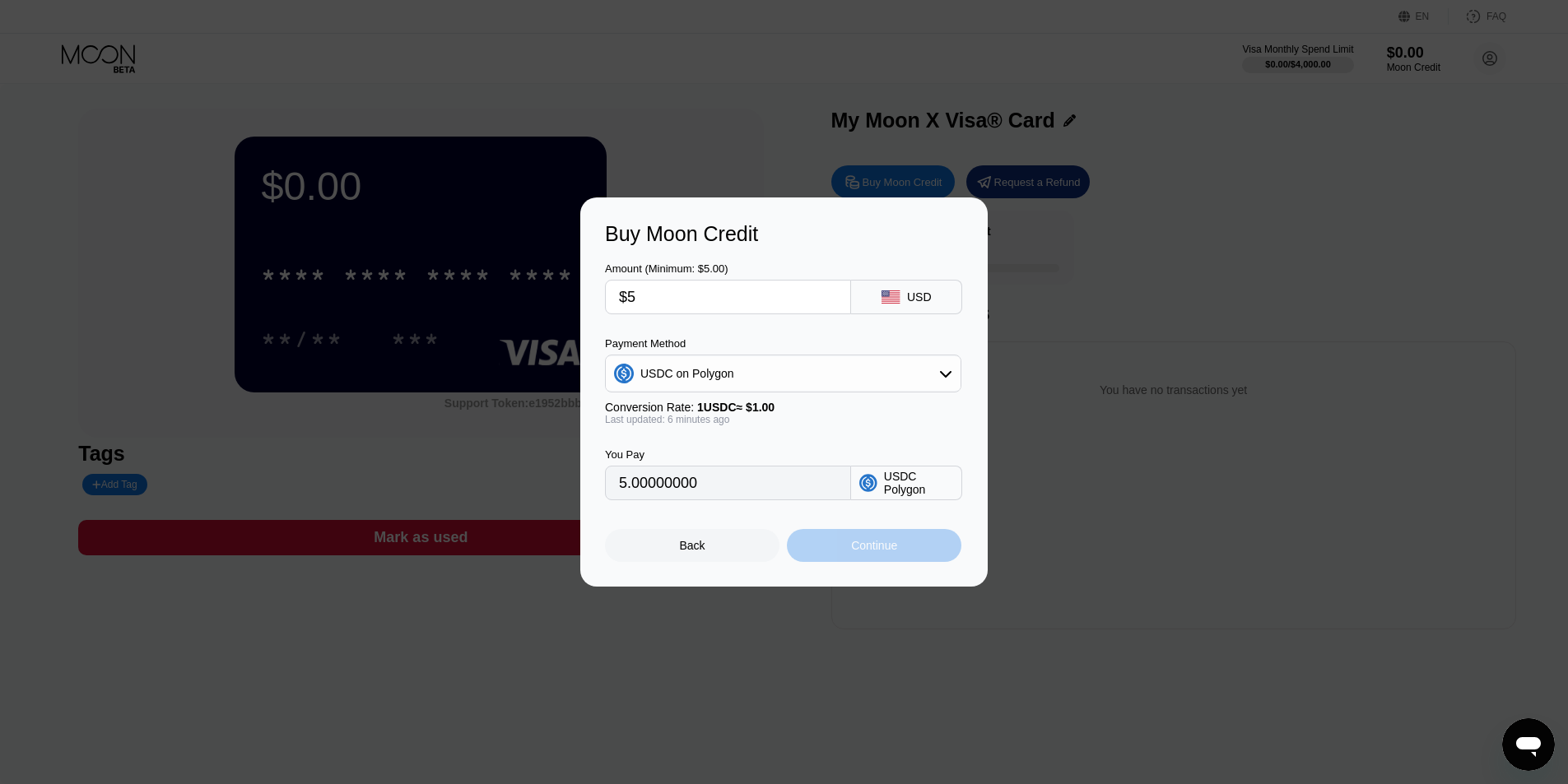
click at [869, 548] on div "Continue" at bounding box center [874, 546] width 46 height 13
